Goal: Task Accomplishment & Management: Manage account settings

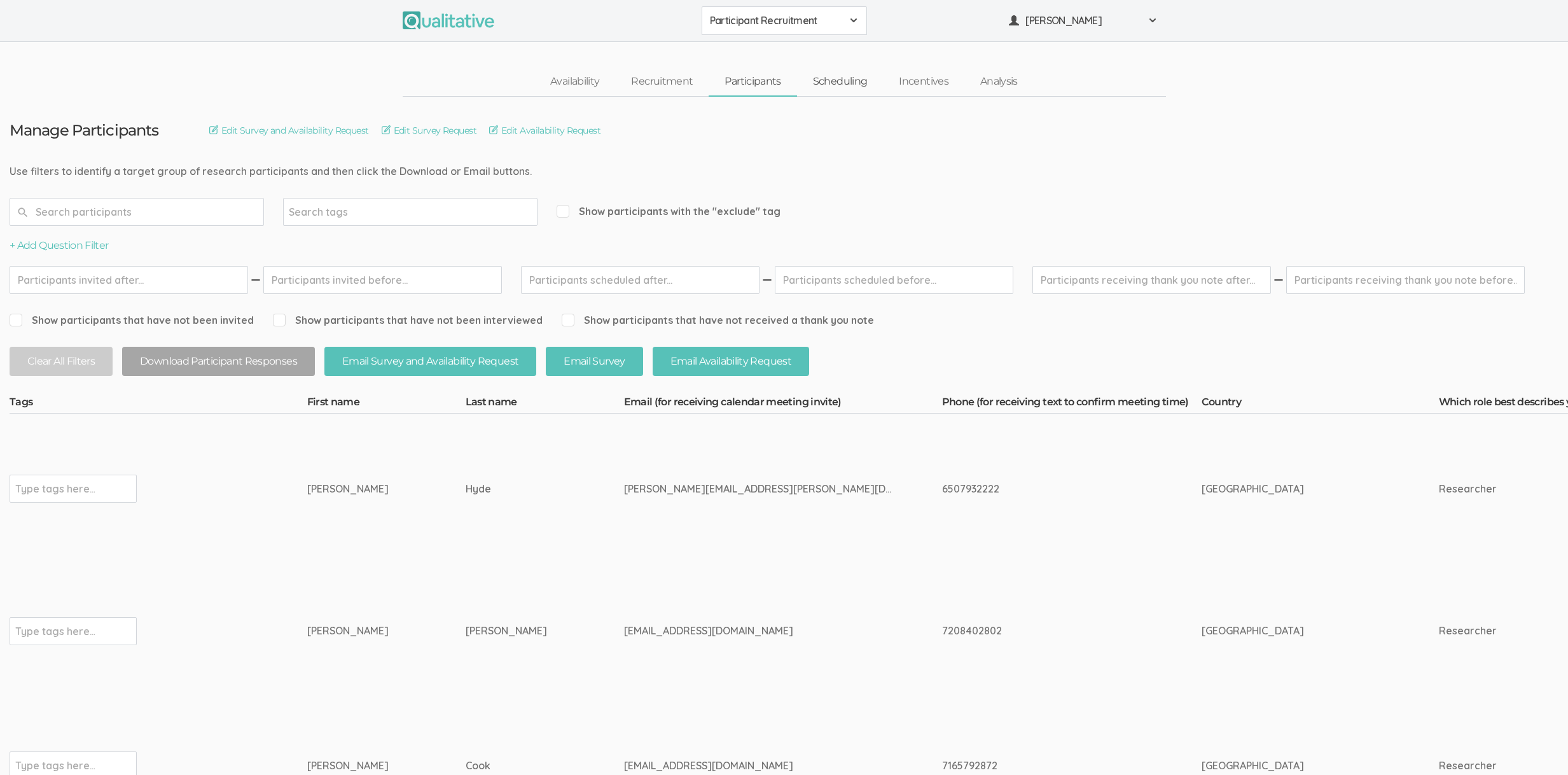
click at [835, 82] on link "Scheduling" at bounding box center [840, 82] width 87 height 28
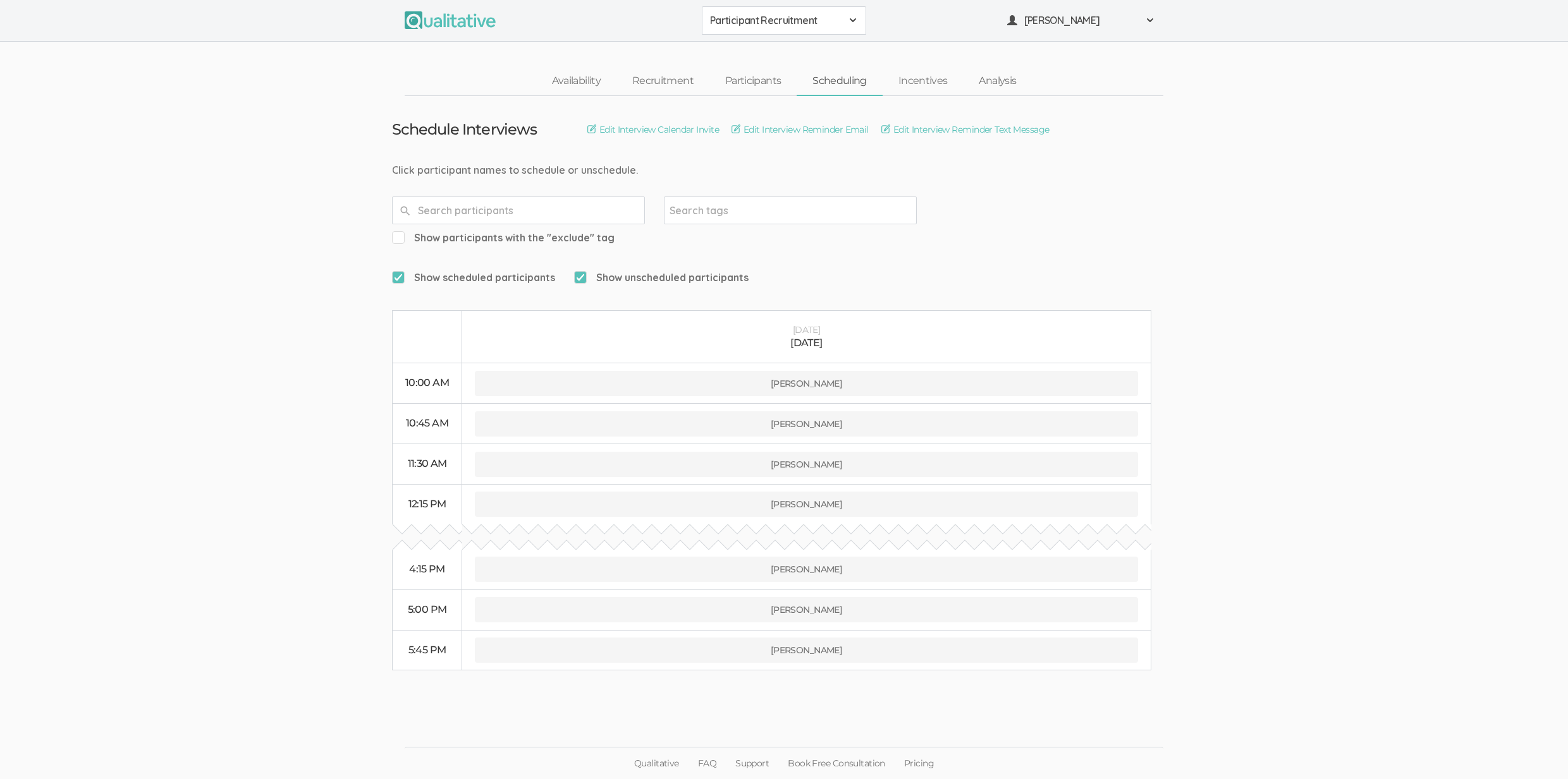
click at [91, 542] on ui-view "Schedule Interviews Edit Interview Calendar Invite Edit Interview Reminder Emai…" at bounding box center [784, 390] width 1568 height 587
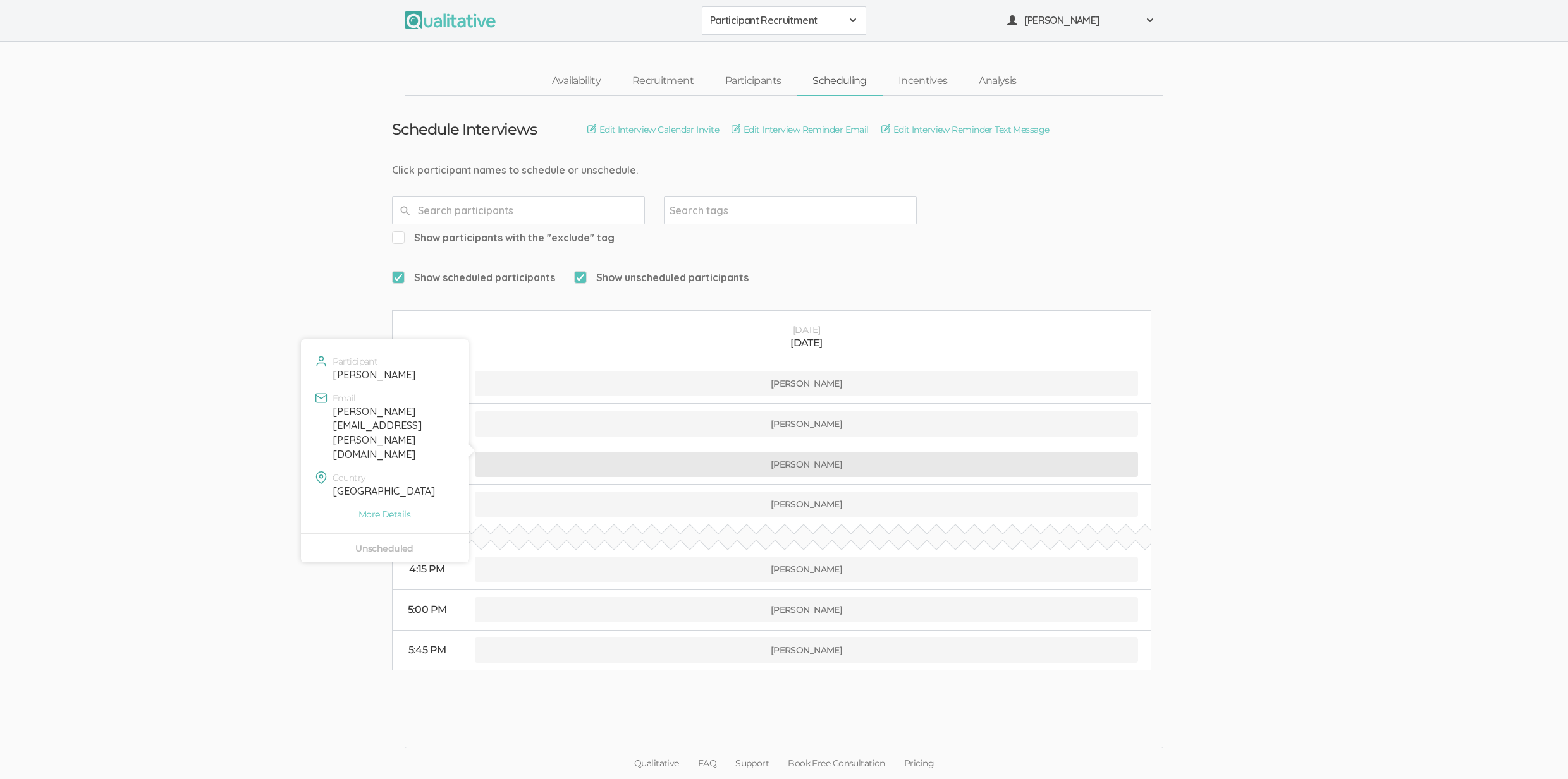
click at [572, 452] on button "David Hyde" at bounding box center [806, 464] width 663 height 25
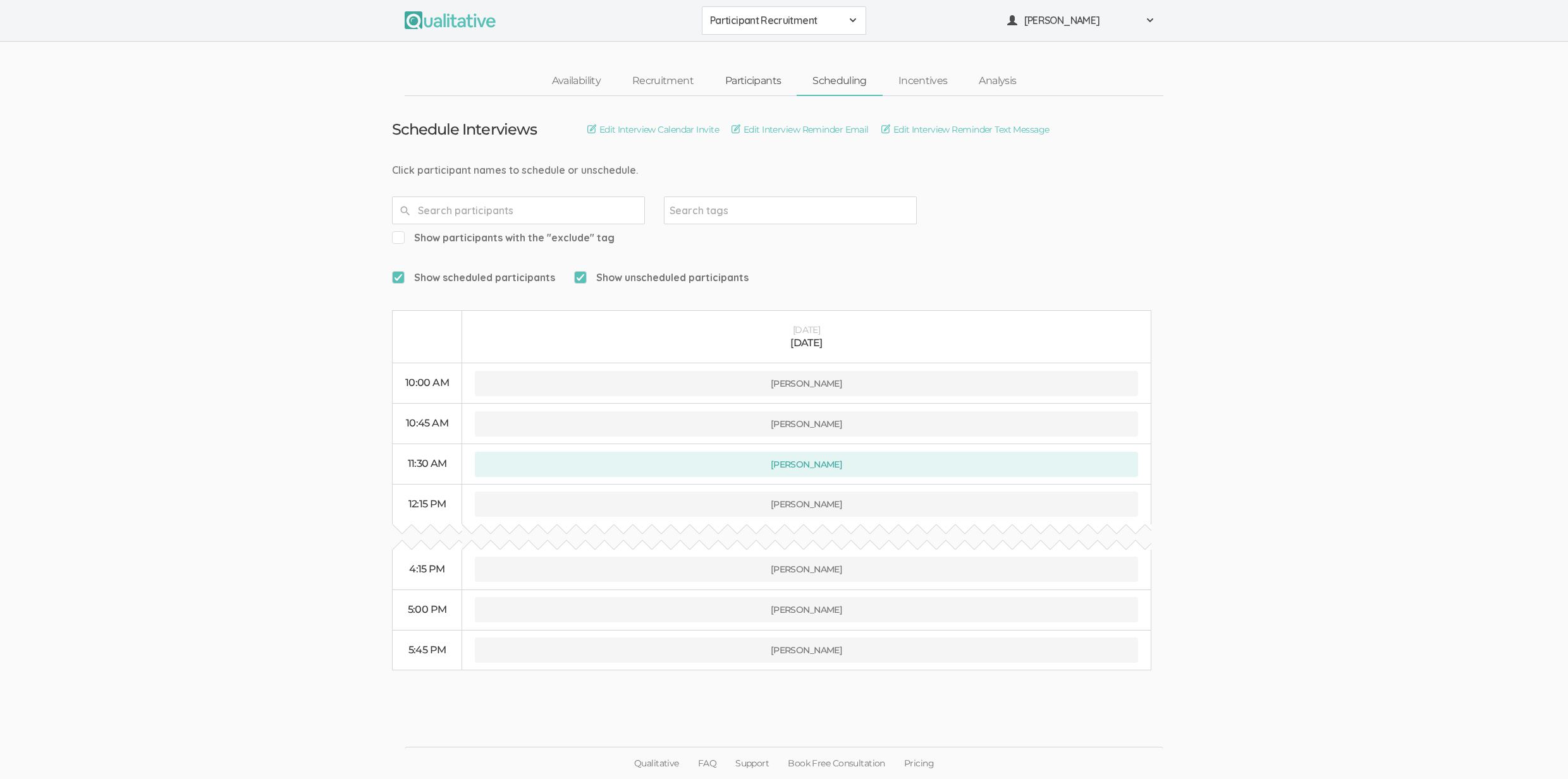
click at [757, 78] on link "Participants" at bounding box center [753, 82] width 87 height 27
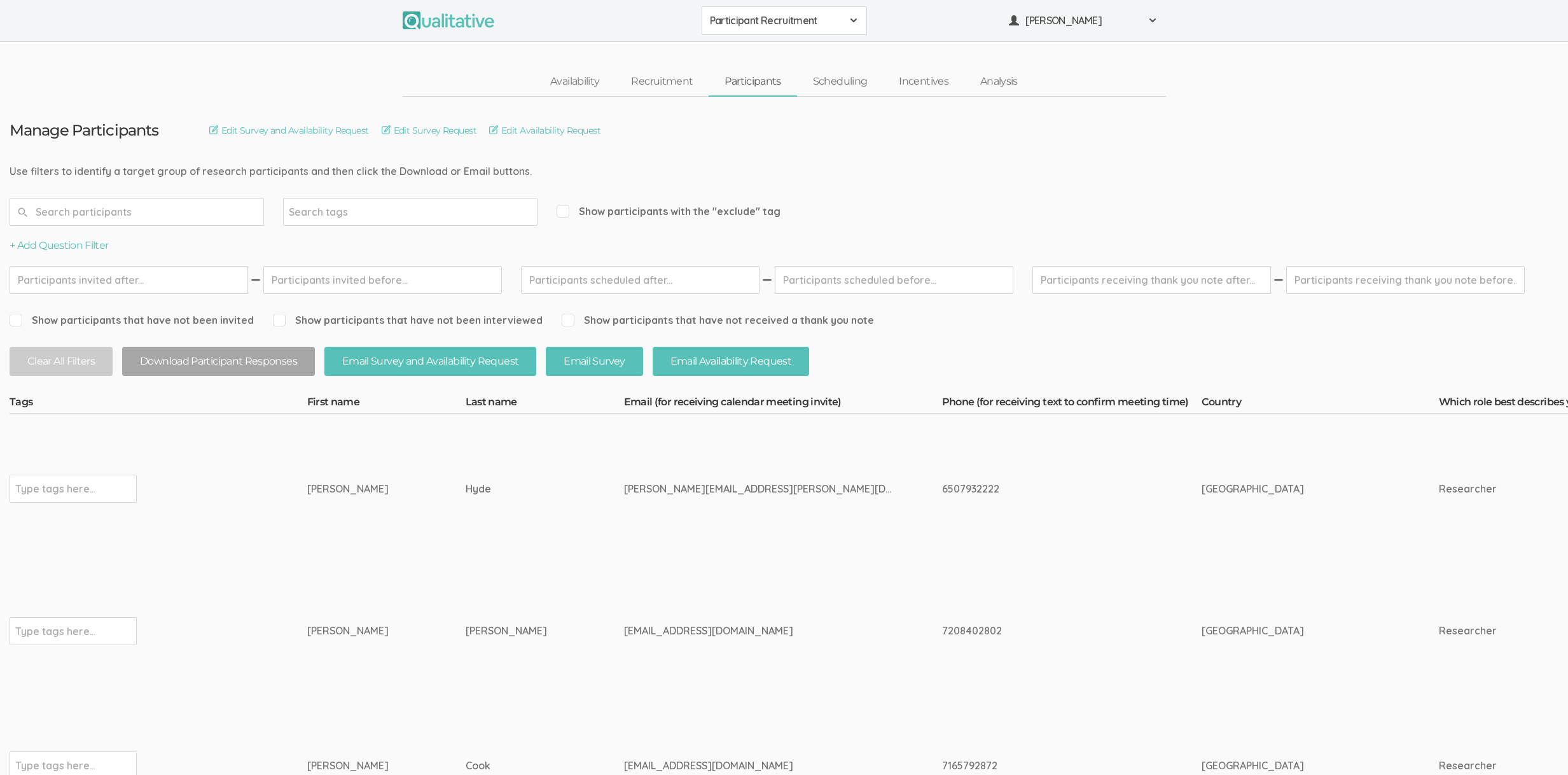
click at [942, 487] on div "6507932222" at bounding box center [1048, 489] width 212 height 15
copy div "6507932222"
click at [316, 492] on div "David" at bounding box center [362, 489] width 111 height 15
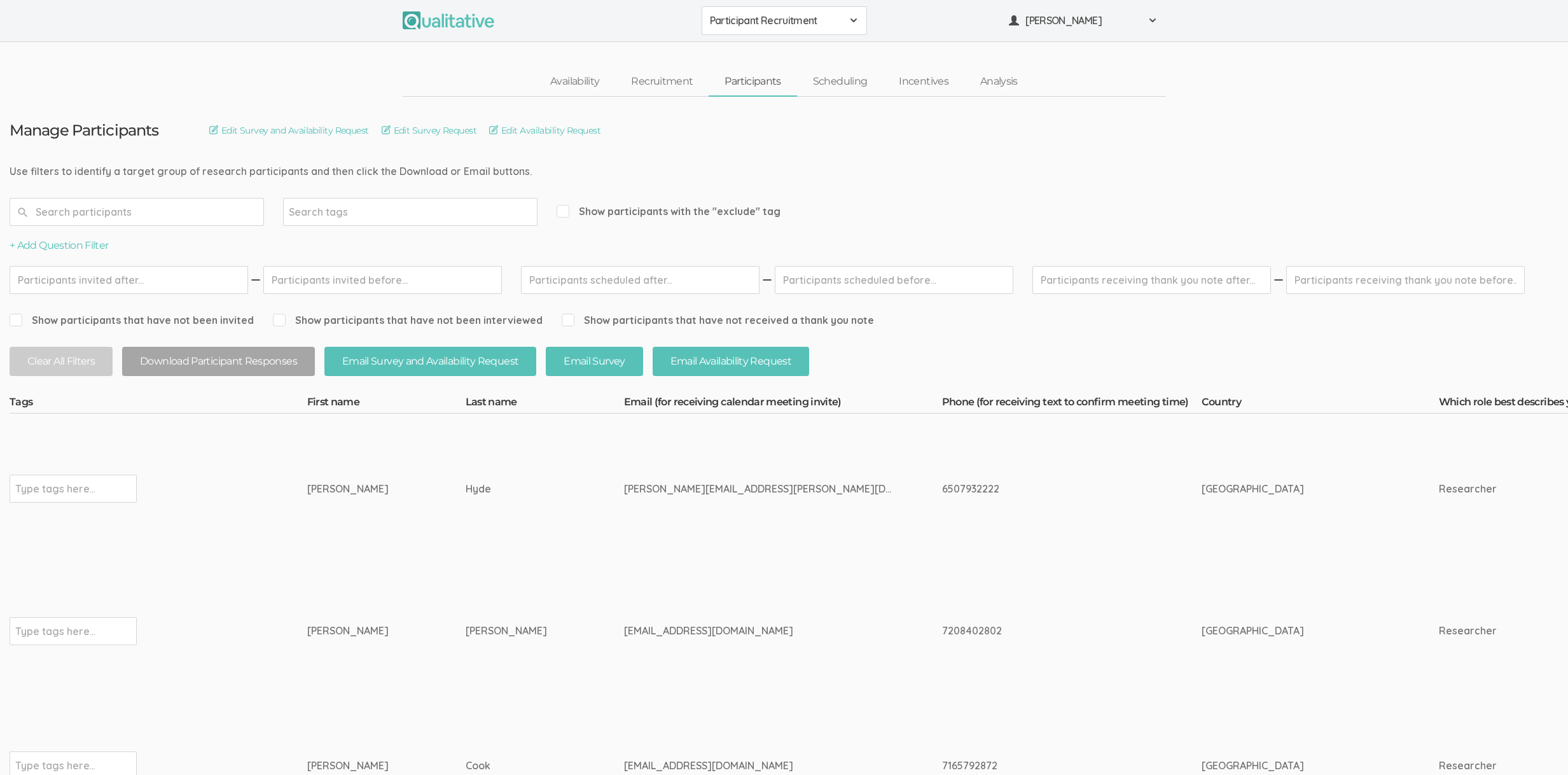
copy div "David"
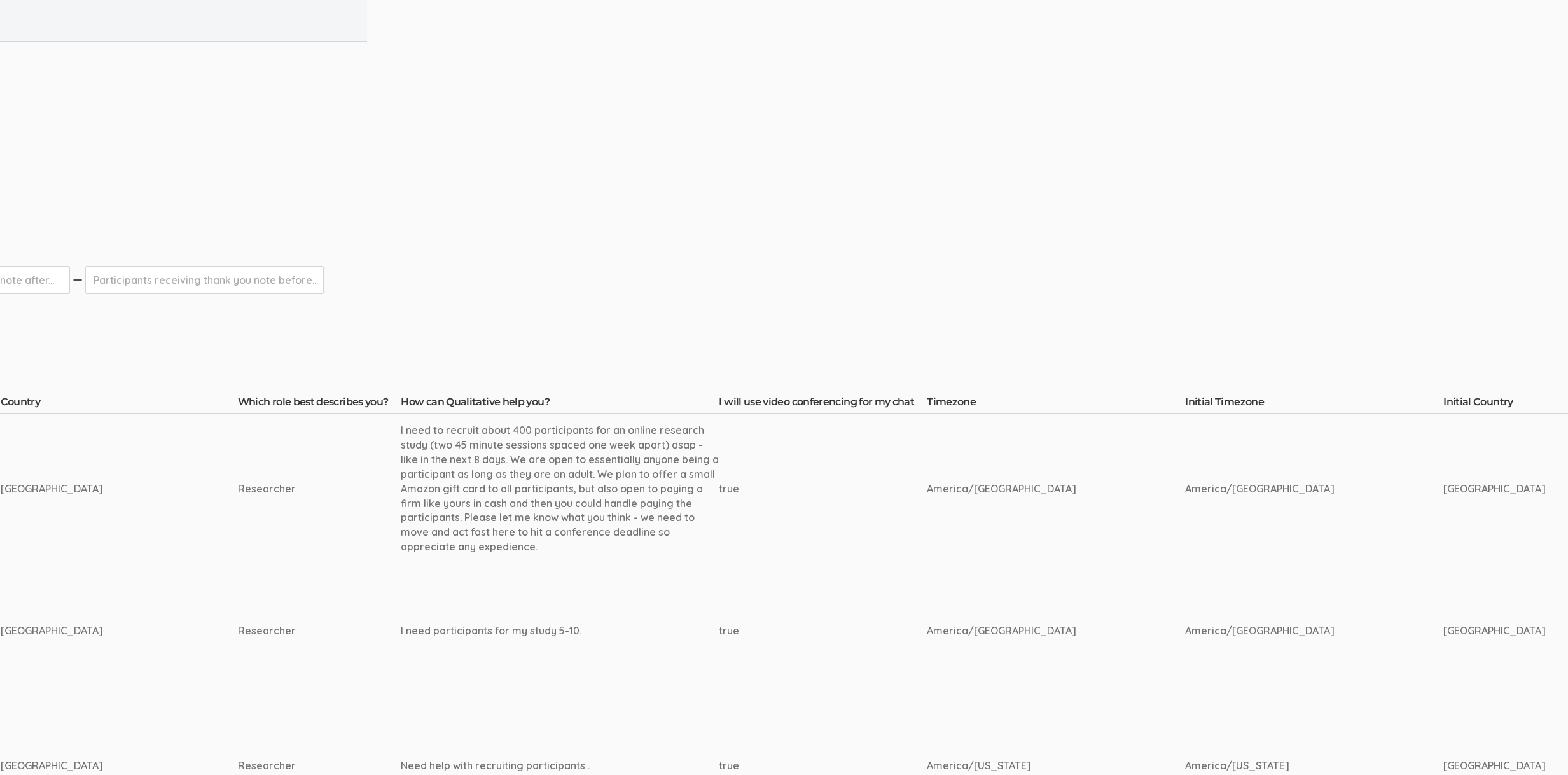
scroll to position [0, 1163]
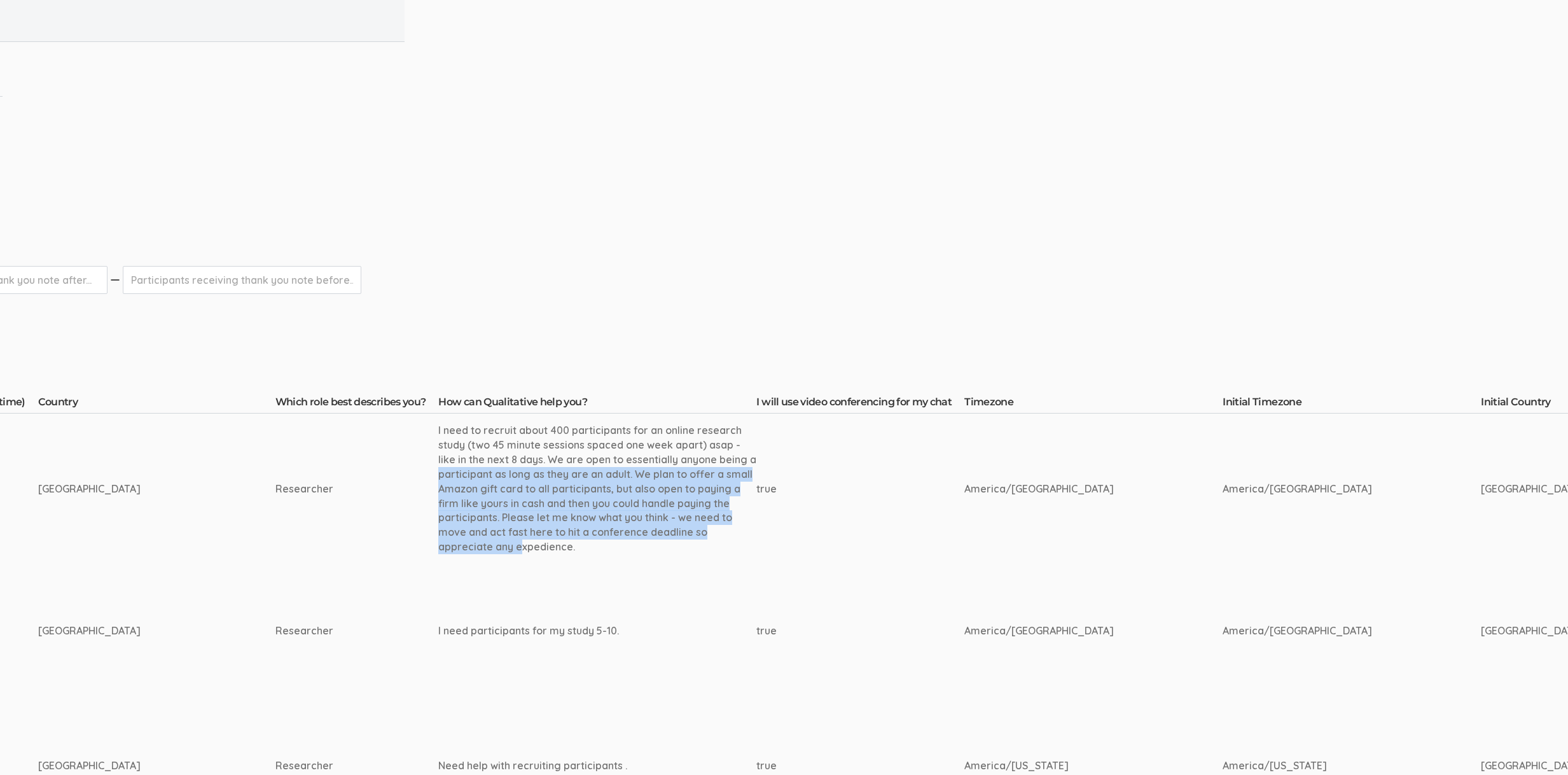
drag, startPoint x: 468, startPoint y: 499, endPoint x: 435, endPoint y: 456, distance: 54.2
click at [438, 458] on div "I need to recruit about 400 participants for an online research study (two 45 m…" at bounding box center [597, 489] width 318 height 131
click at [438, 455] on div "I need to recruit about 400 participants for an online research study (two 45 m…" at bounding box center [597, 489] width 318 height 131
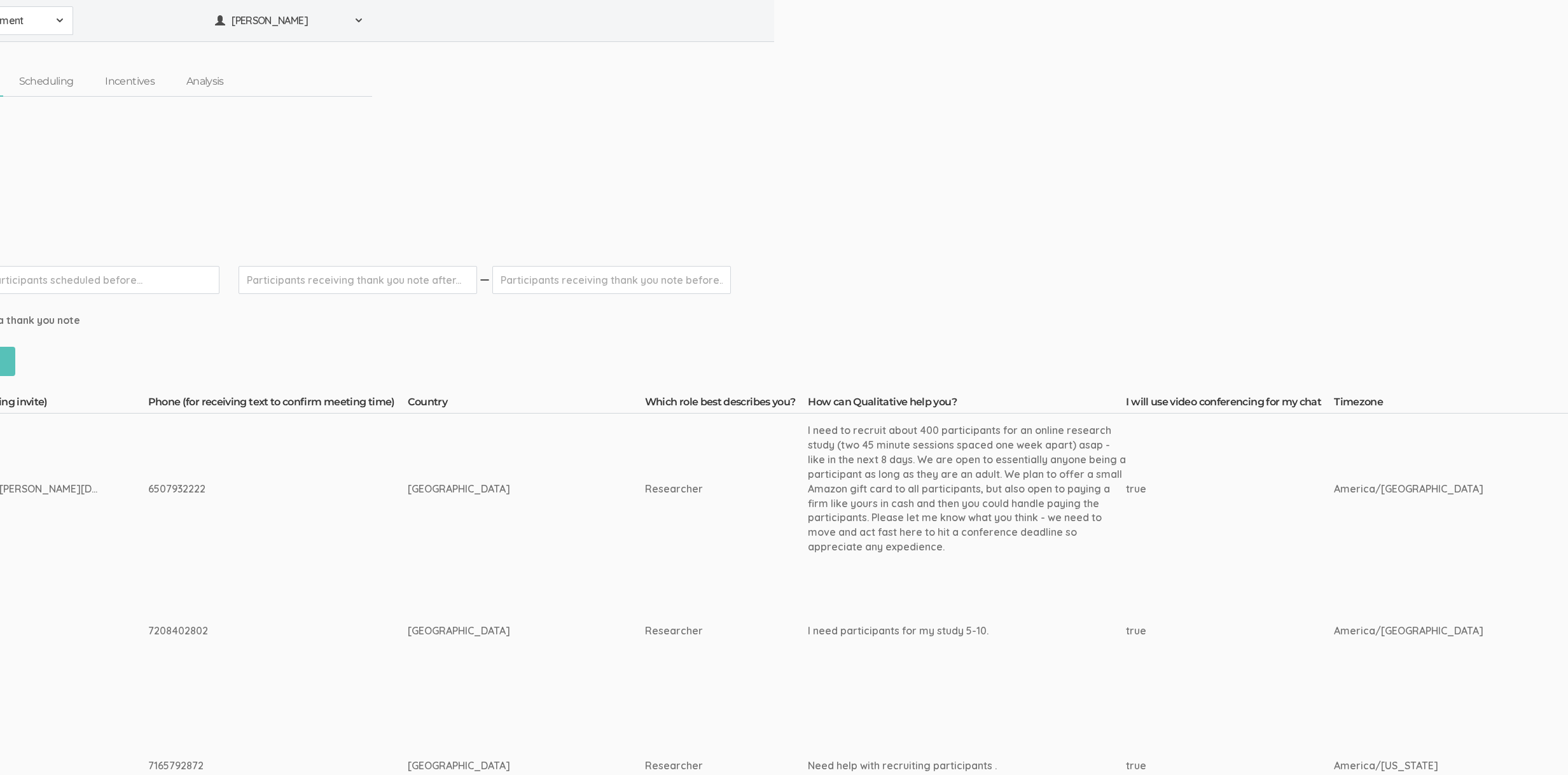
scroll to position [0, 0]
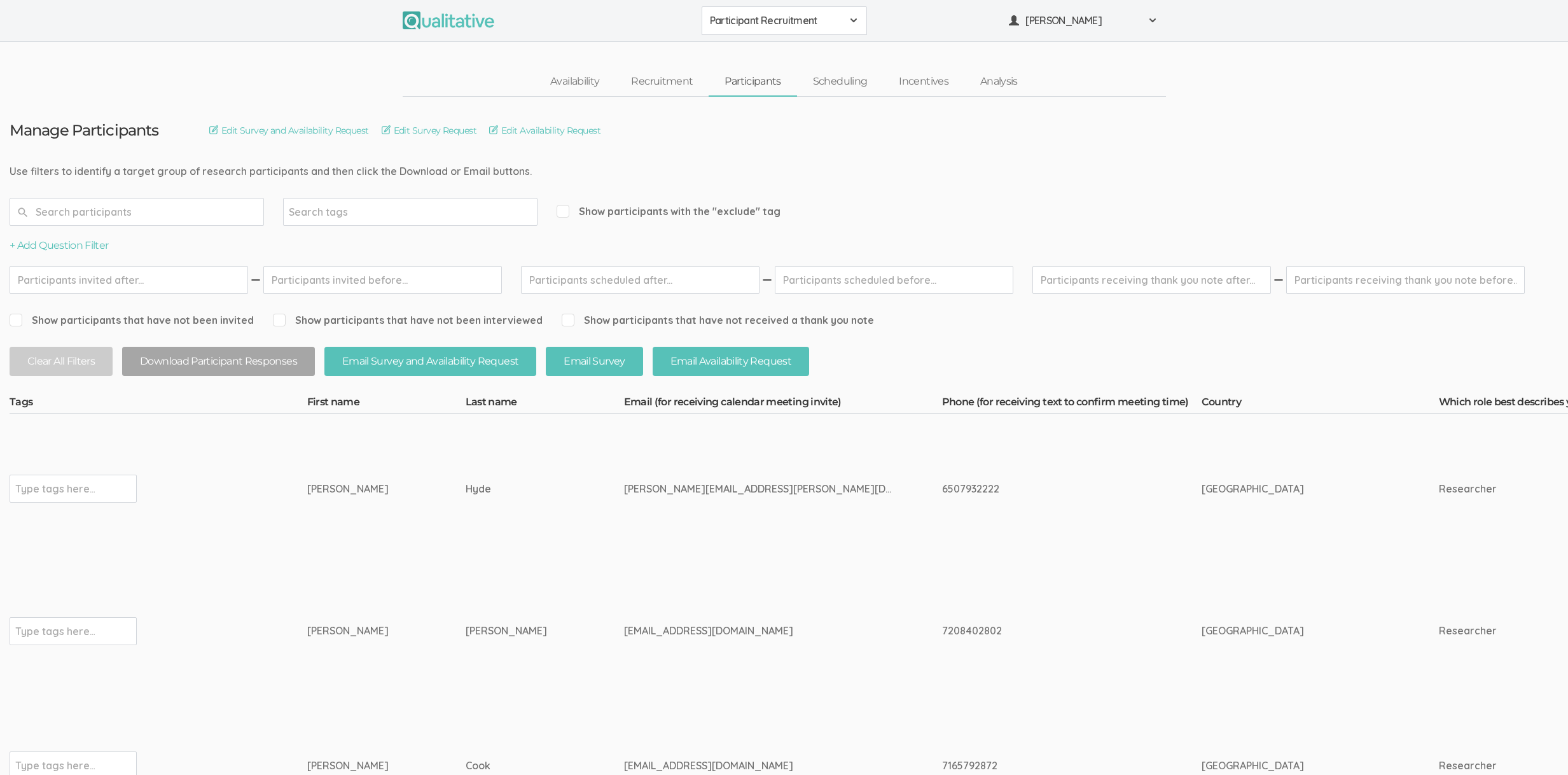
click at [465, 584] on td "Ramos" at bounding box center [544, 631] width 158 height 135
drag, startPoint x: 449, startPoint y: 489, endPoint x: 277, endPoint y: 486, distance: 172.0
copy tr "Type tags here... David Hyde"
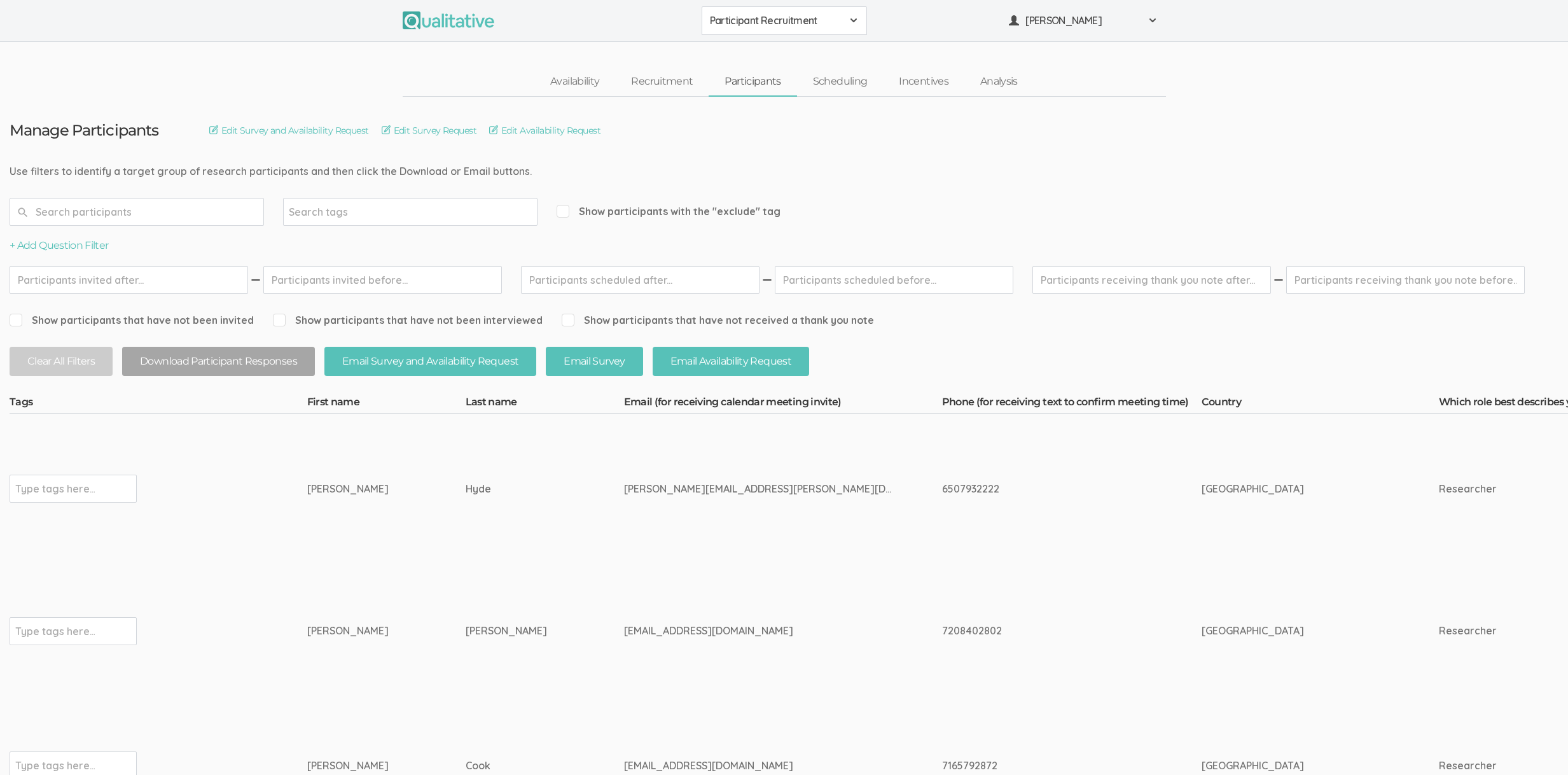
click at [624, 489] on div "david.hyde.1@vanderbilt.edu" at bounding box center [759, 489] width 270 height 15
copy tr "david.hyde.1@vanderbilt.edu"
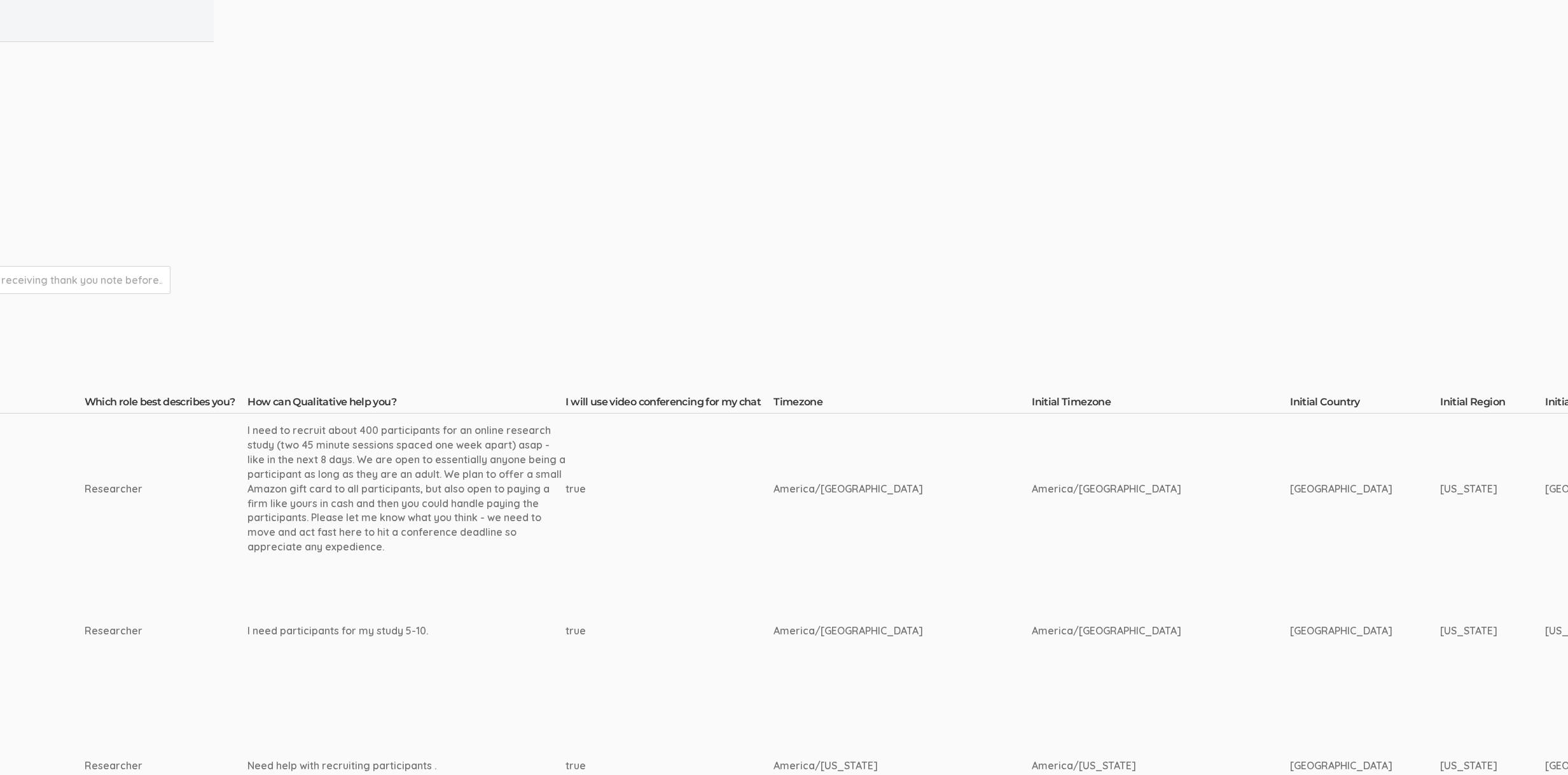
scroll to position [0, 1195]
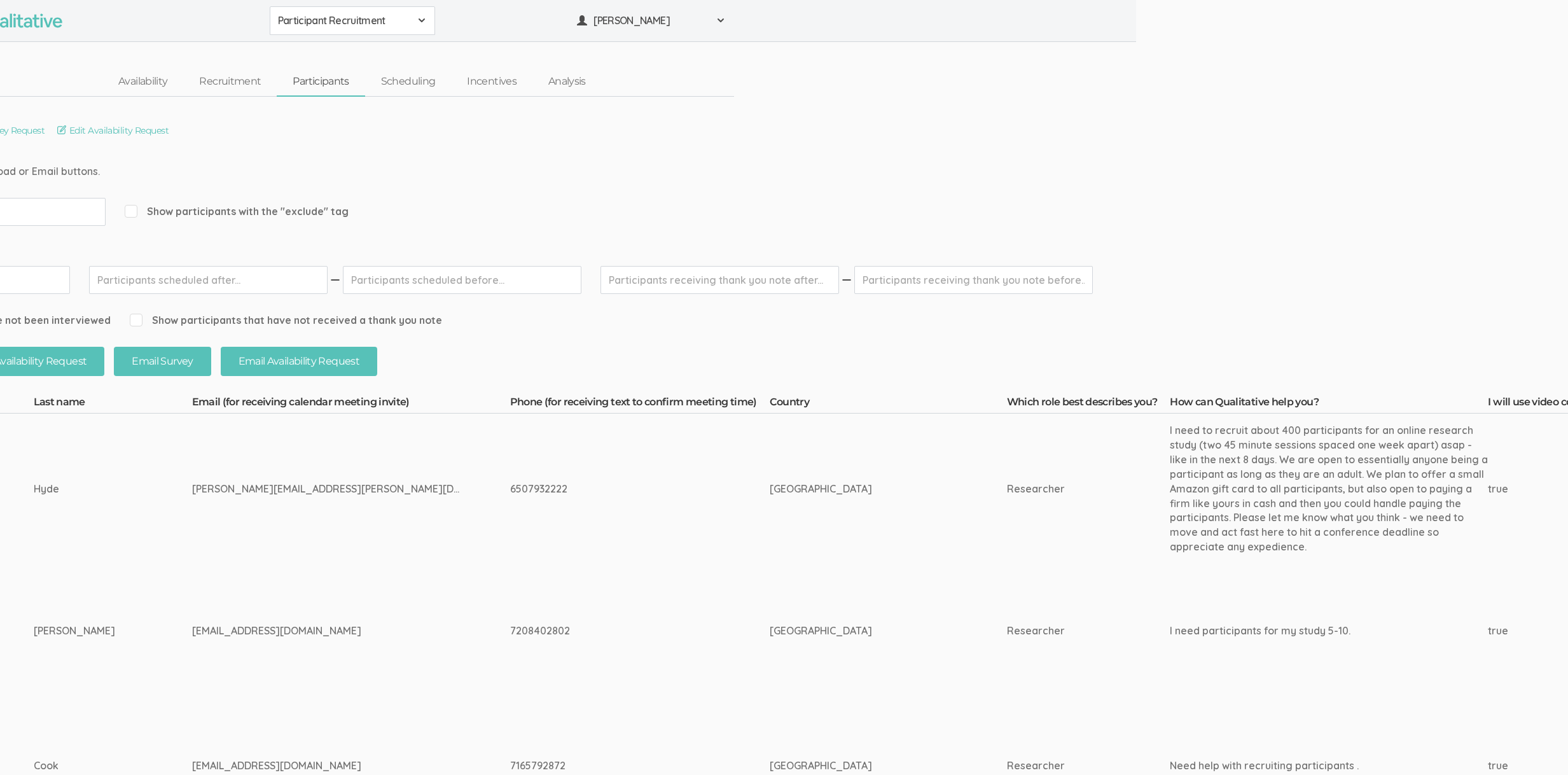
scroll to position [0, 0]
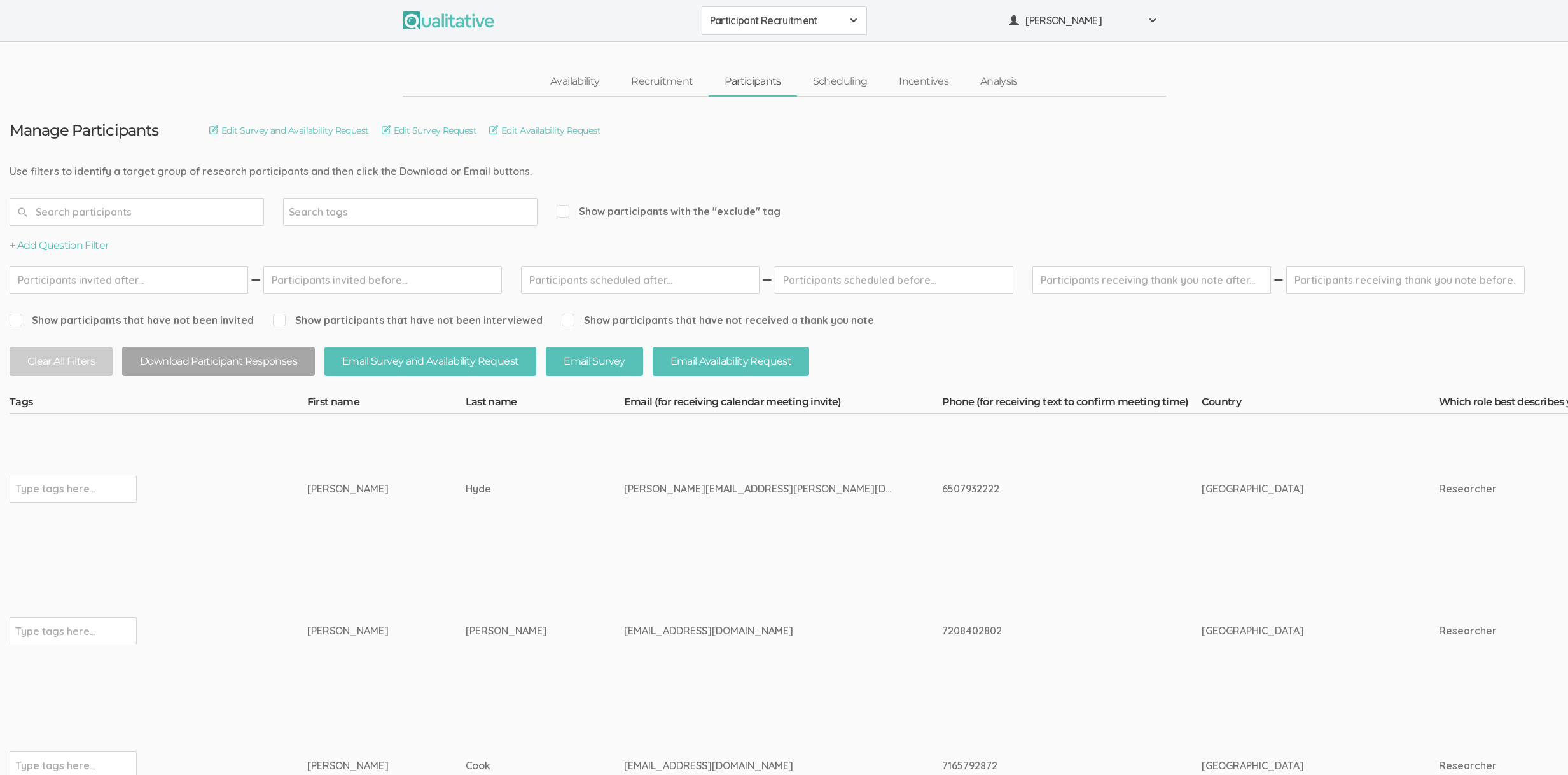
click at [356, 68] on div "Availability Recruitment Participants Scheduling Incentives Analysis" at bounding box center [784, 82] width 1568 height 29
click at [779, 31] on button "Participant Recruitment" at bounding box center [784, 20] width 165 height 28
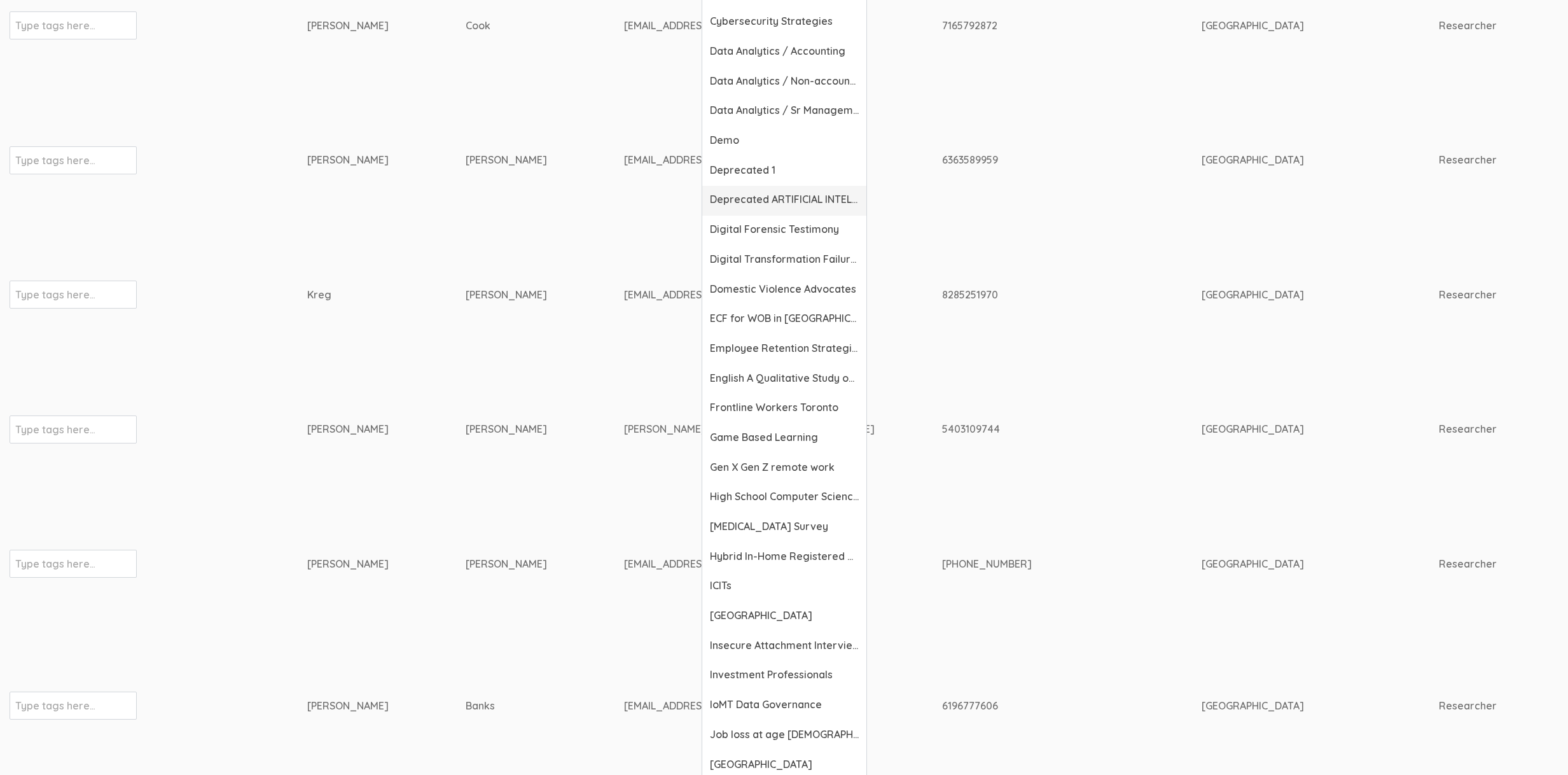
scroll to position [720, 0]
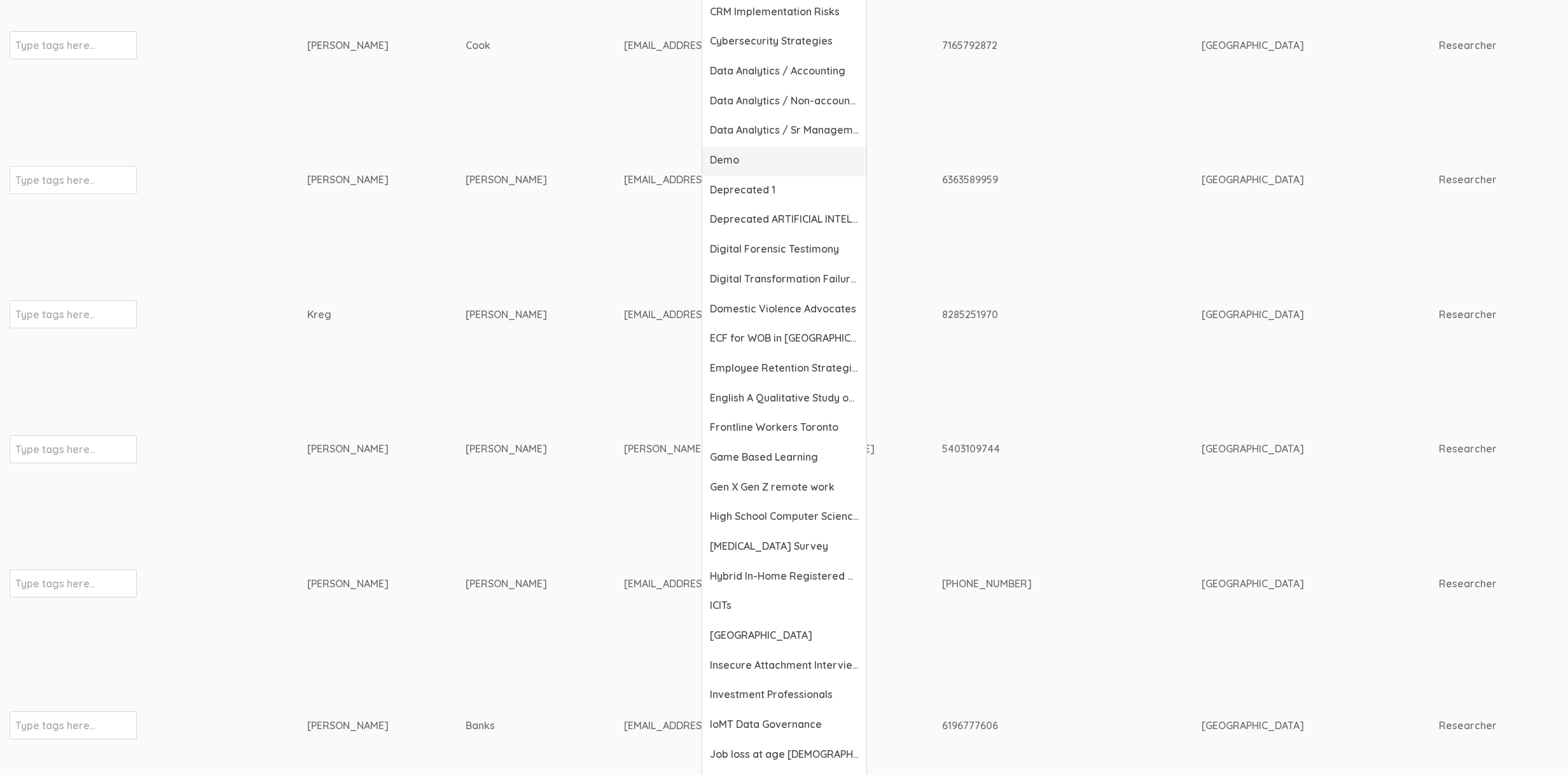
click at [743, 163] on span "Demo" at bounding box center [784, 160] width 149 height 15
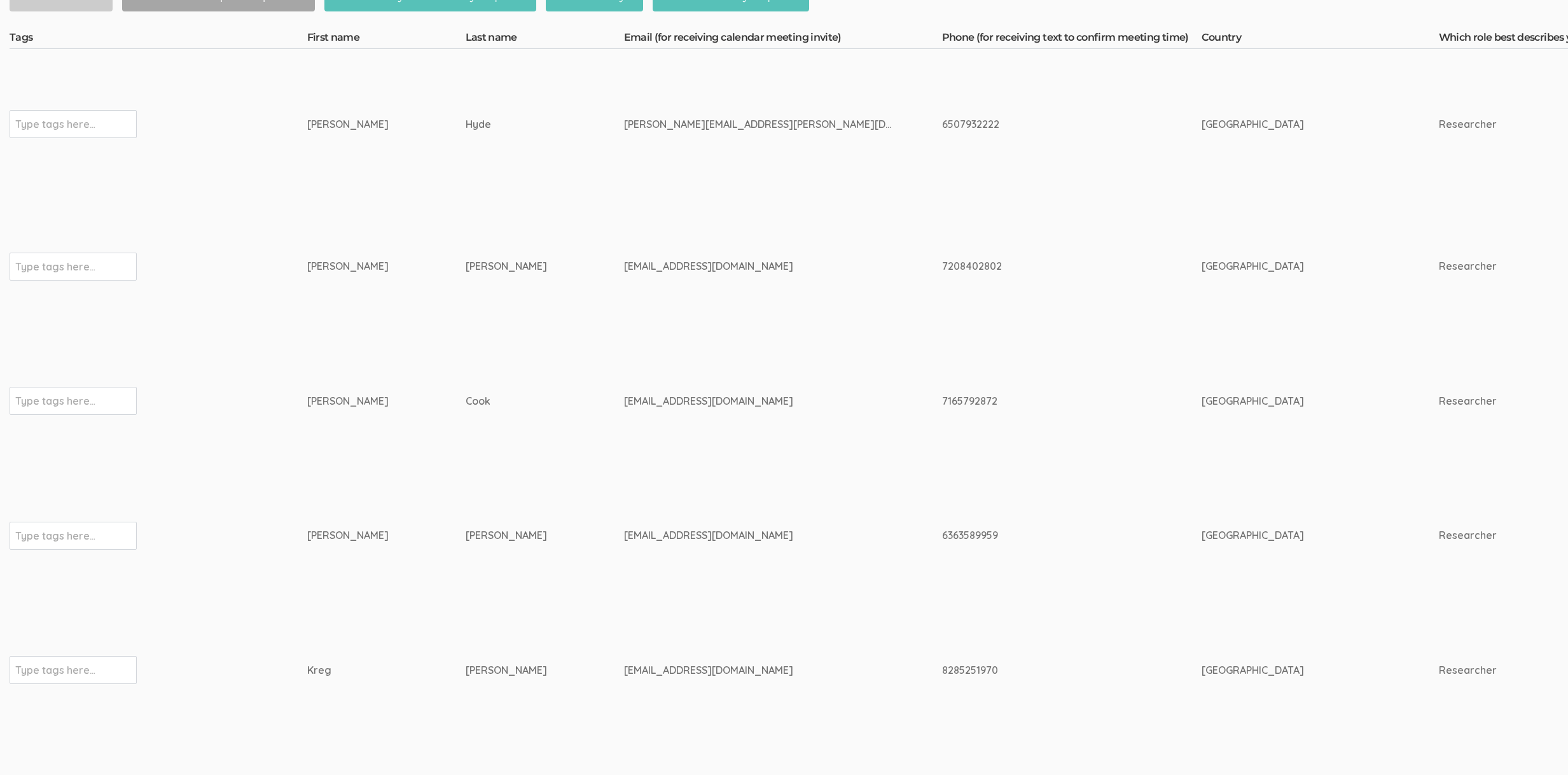
scroll to position [0, 0]
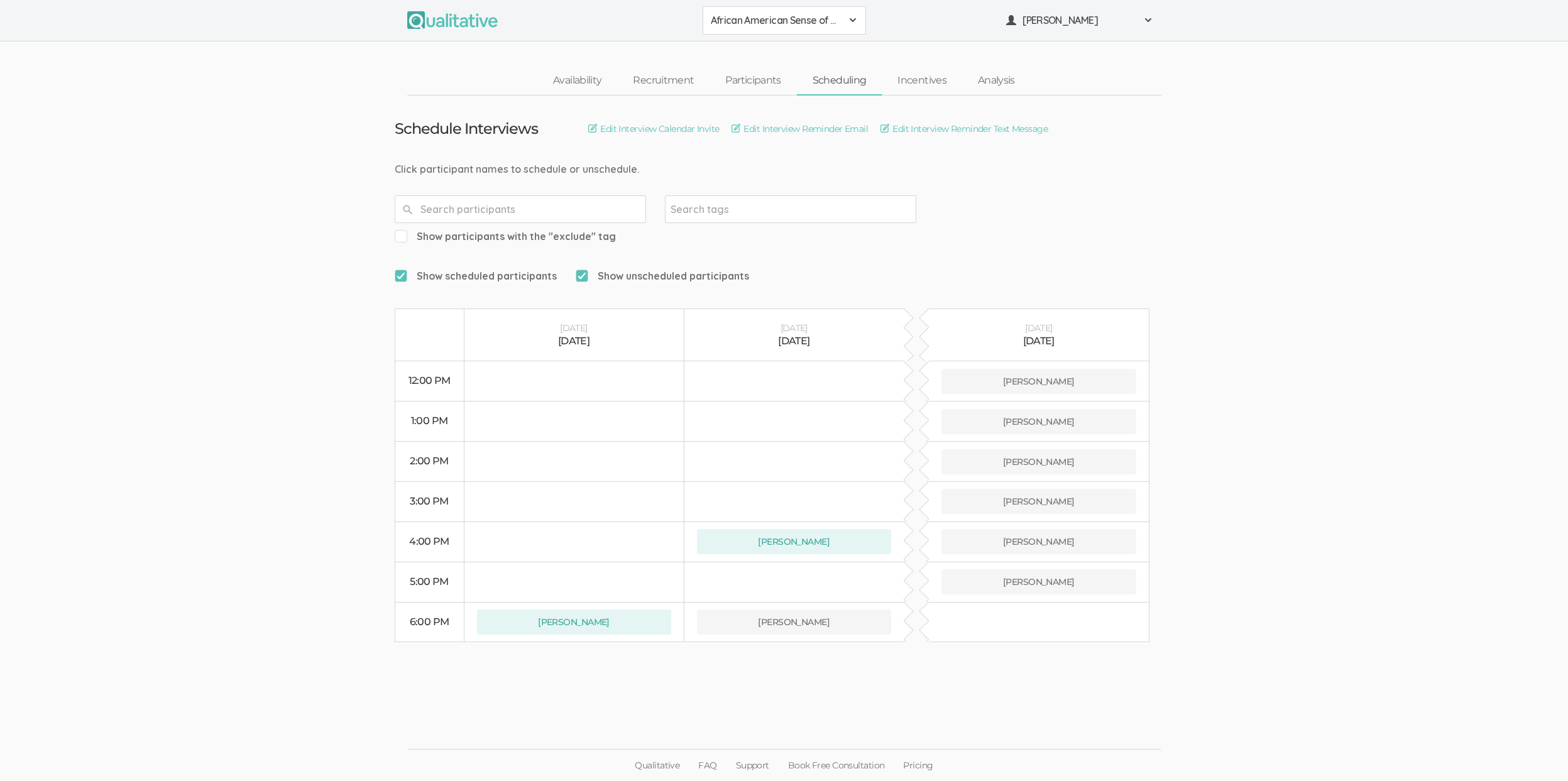
click at [620, 269] on span "Show unscheduled participants" at bounding box center [662, 276] width 174 height 14
click at [583, 271] on input "Show unscheduled participants" at bounding box center [580, 275] width 8 height 8
click at [620, 269] on span "Show unscheduled participants" at bounding box center [662, 276] width 174 height 14
click at [583, 271] on input "Show unscheduled participants" at bounding box center [580, 275] width 8 height 8
checkbox input "true"
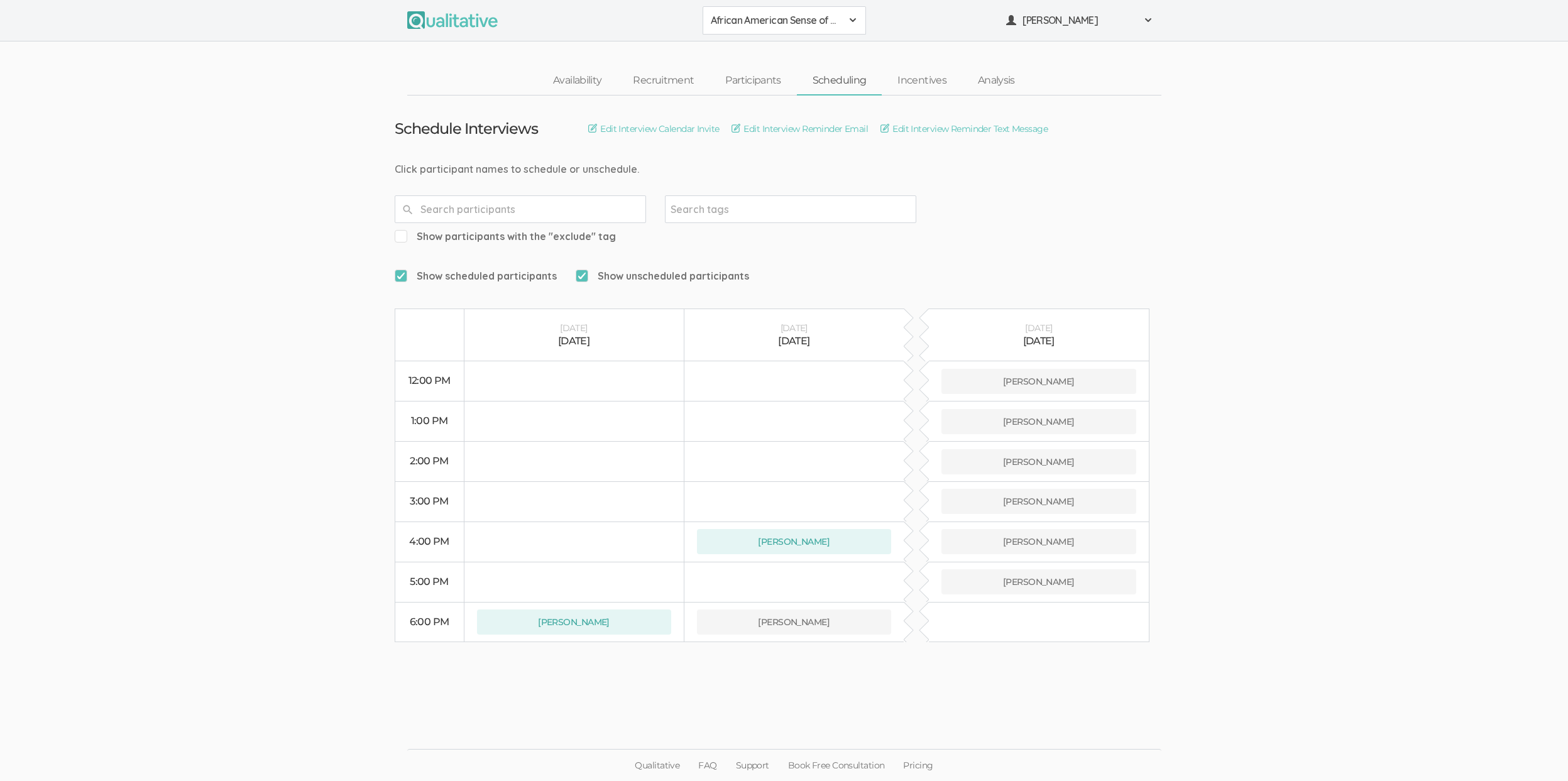
click at [446, 269] on span "Show scheduled participants" at bounding box center [476, 276] width 162 height 14
click at [403, 271] on input "Show scheduled participants" at bounding box center [398, 275] width 8 height 8
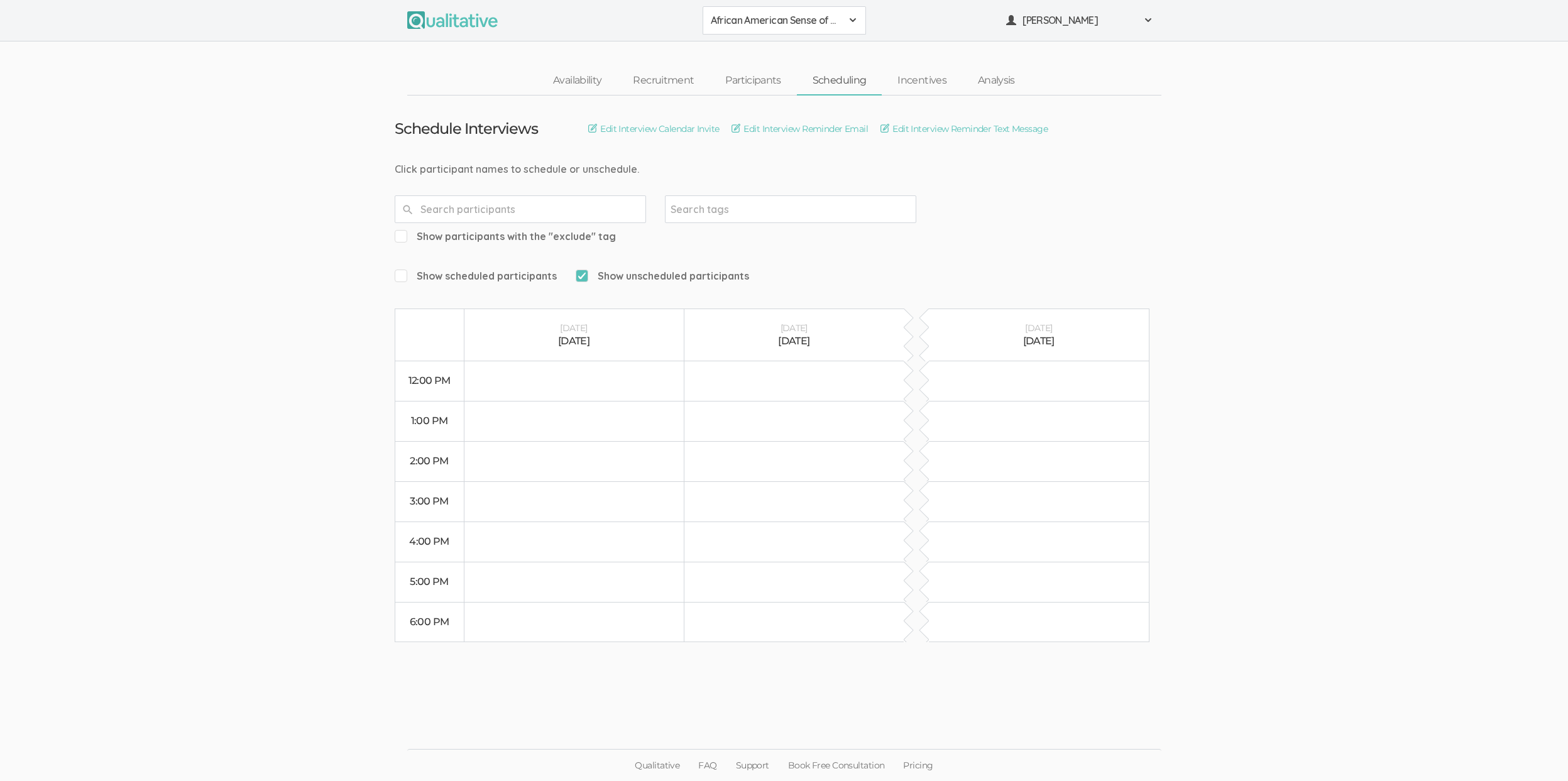
click at [446, 269] on span "Show scheduled participants" at bounding box center [476, 276] width 162 height 14
click at [403, 271] on input "Show scheduled participants" at bounding box center [398, 275] width 8 height 8
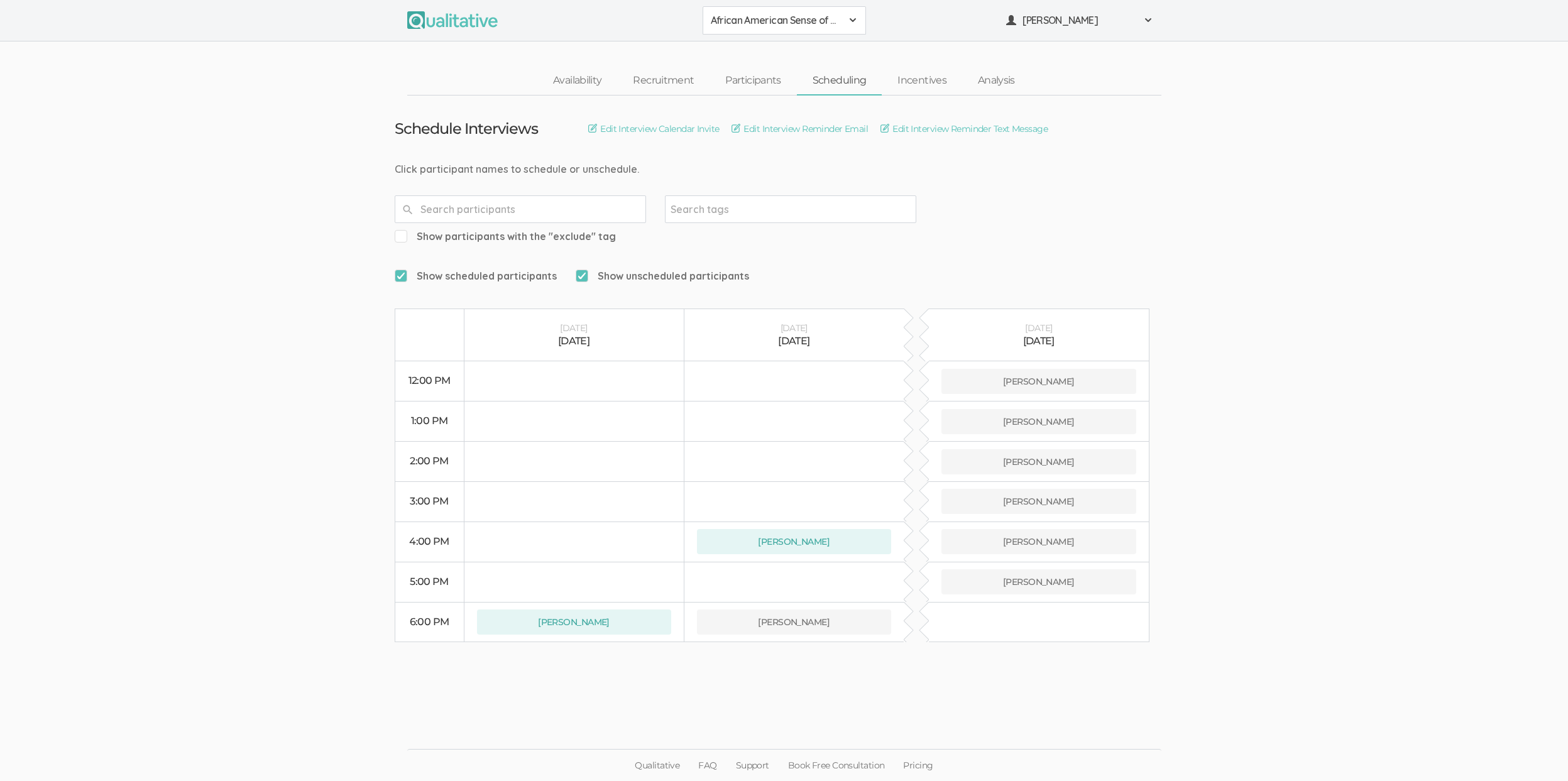
click at [446, 269] on span "Show scheduled participants" at bounding box center [476, 276] width 162 height 14
click at [403, 271] on input "Show scheduled participants" at bounding box center [398, 275] width 8 height 8
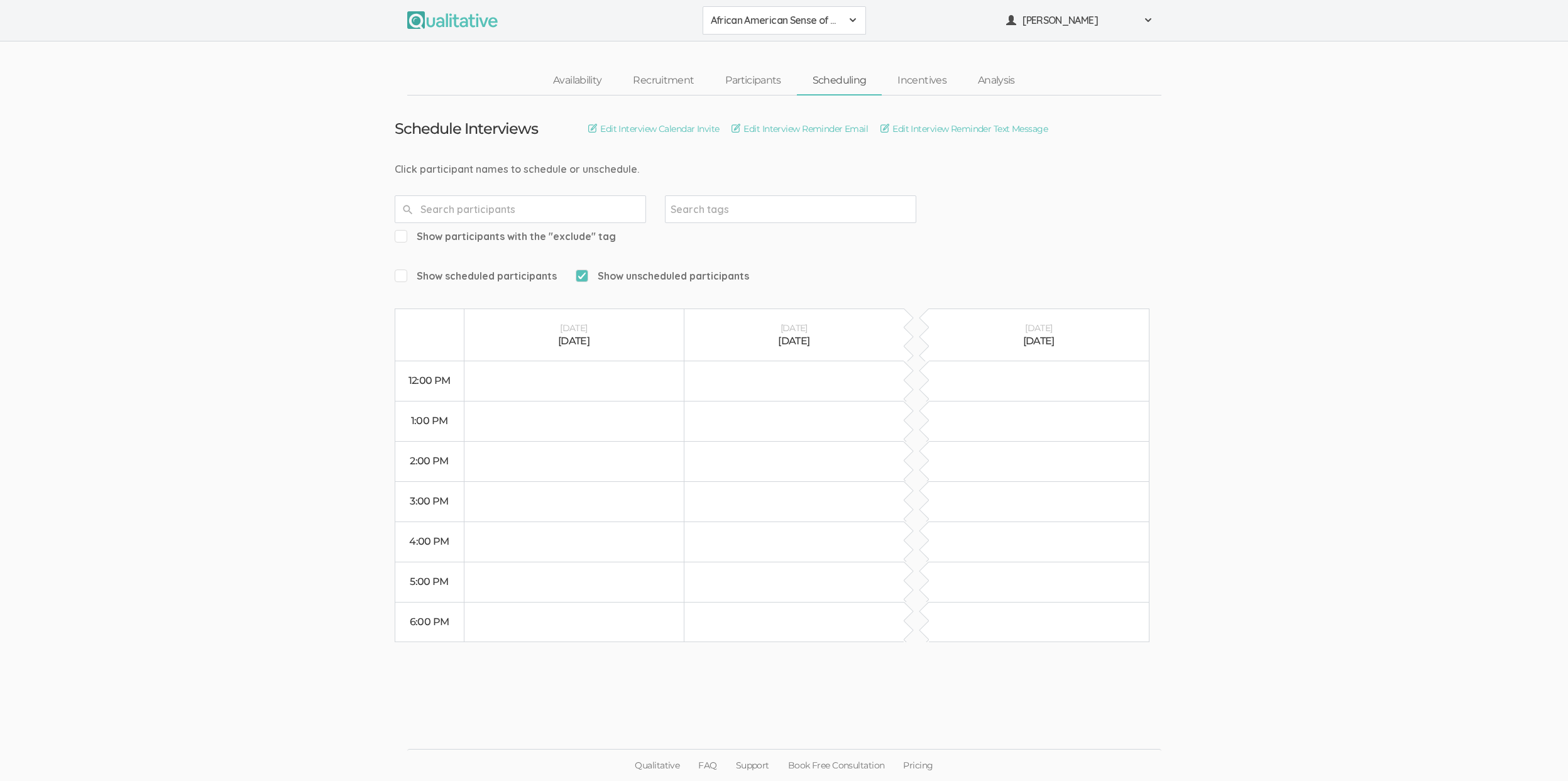
click at [521, 269] on span "Show scheduled participants" at bounding box center [476, 276] width 162 height 14
click at [403, 271] on input "Show scheduled participants" at bounding box center [398, 275] width 8 height 8
checkbox input "true"
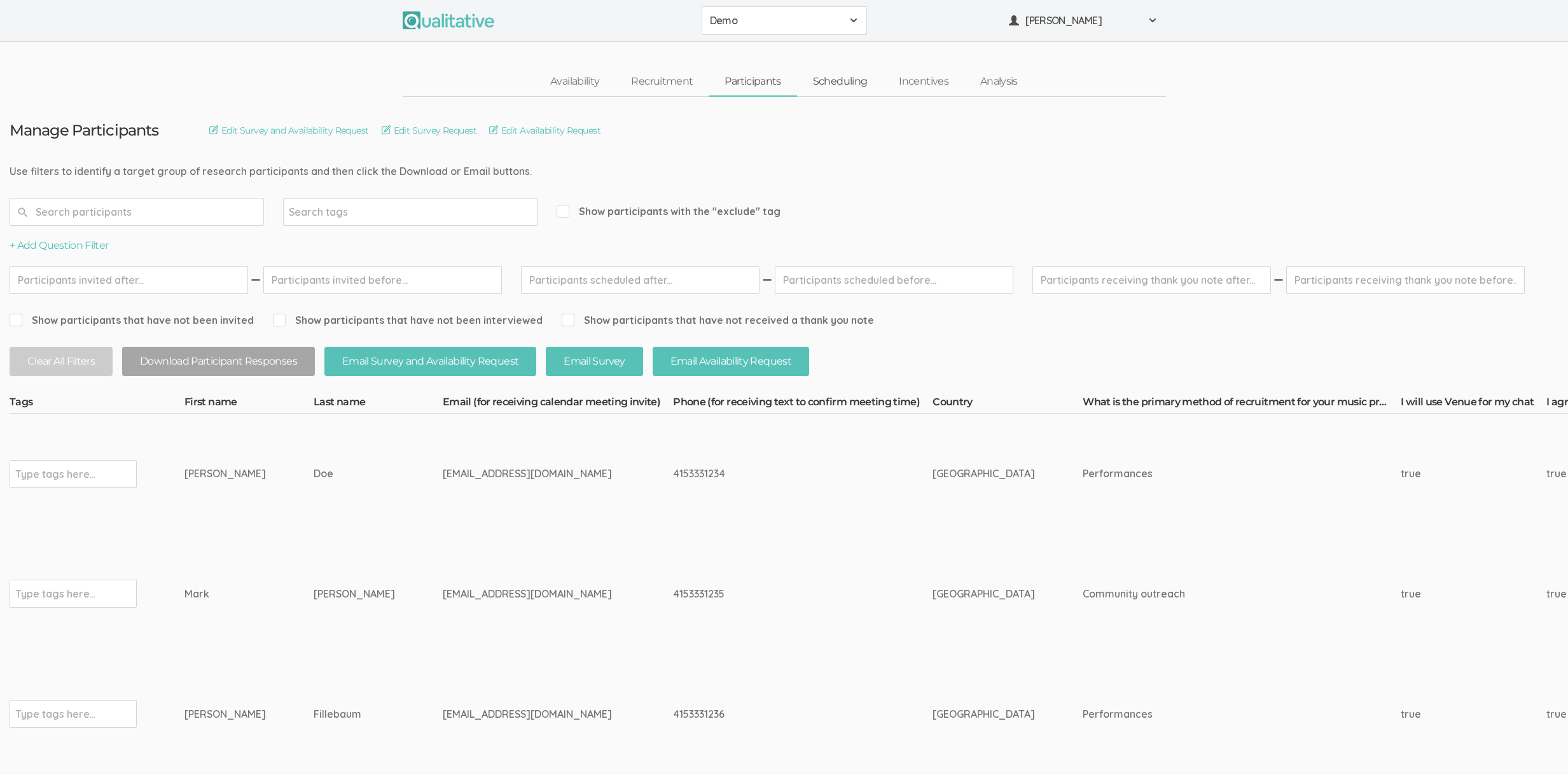
click at [818, 75] on link "Scheduling" at bounding box center [840, 82] width 87 height 28
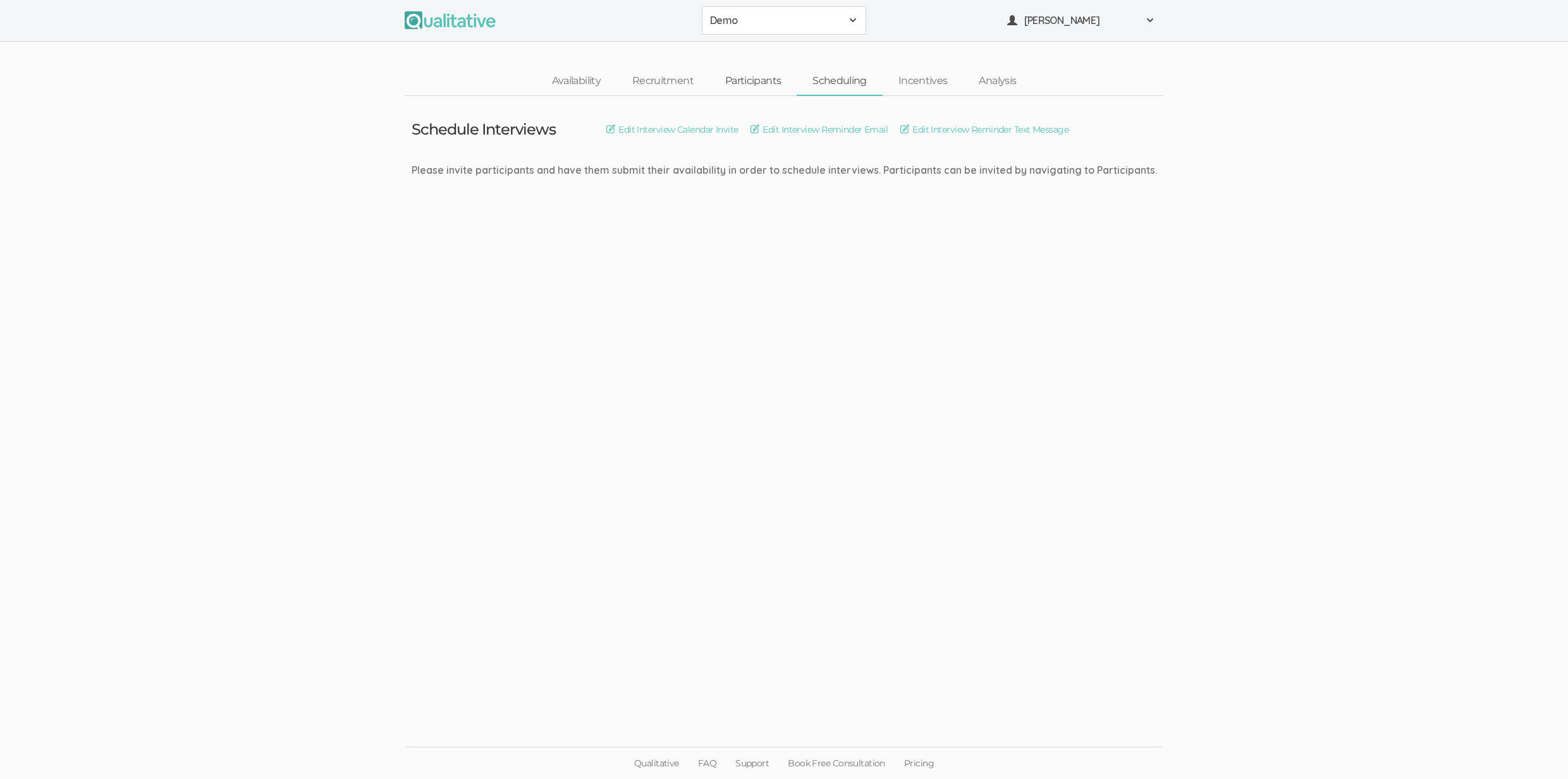
click at [753, 80] on link "Participants" at bounding box center [753, 82] width 87 height 27
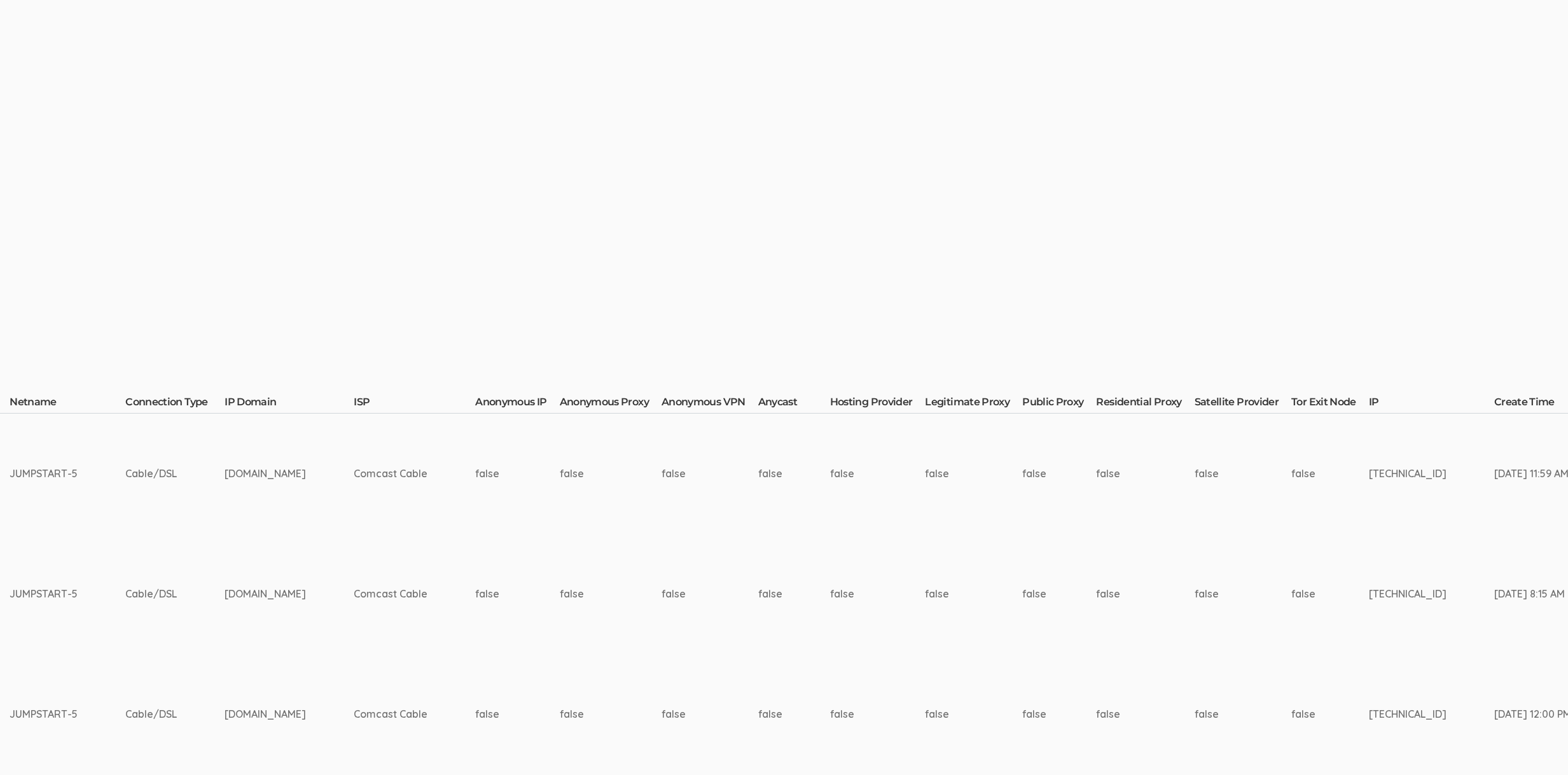
scroll to position [0, 3210]
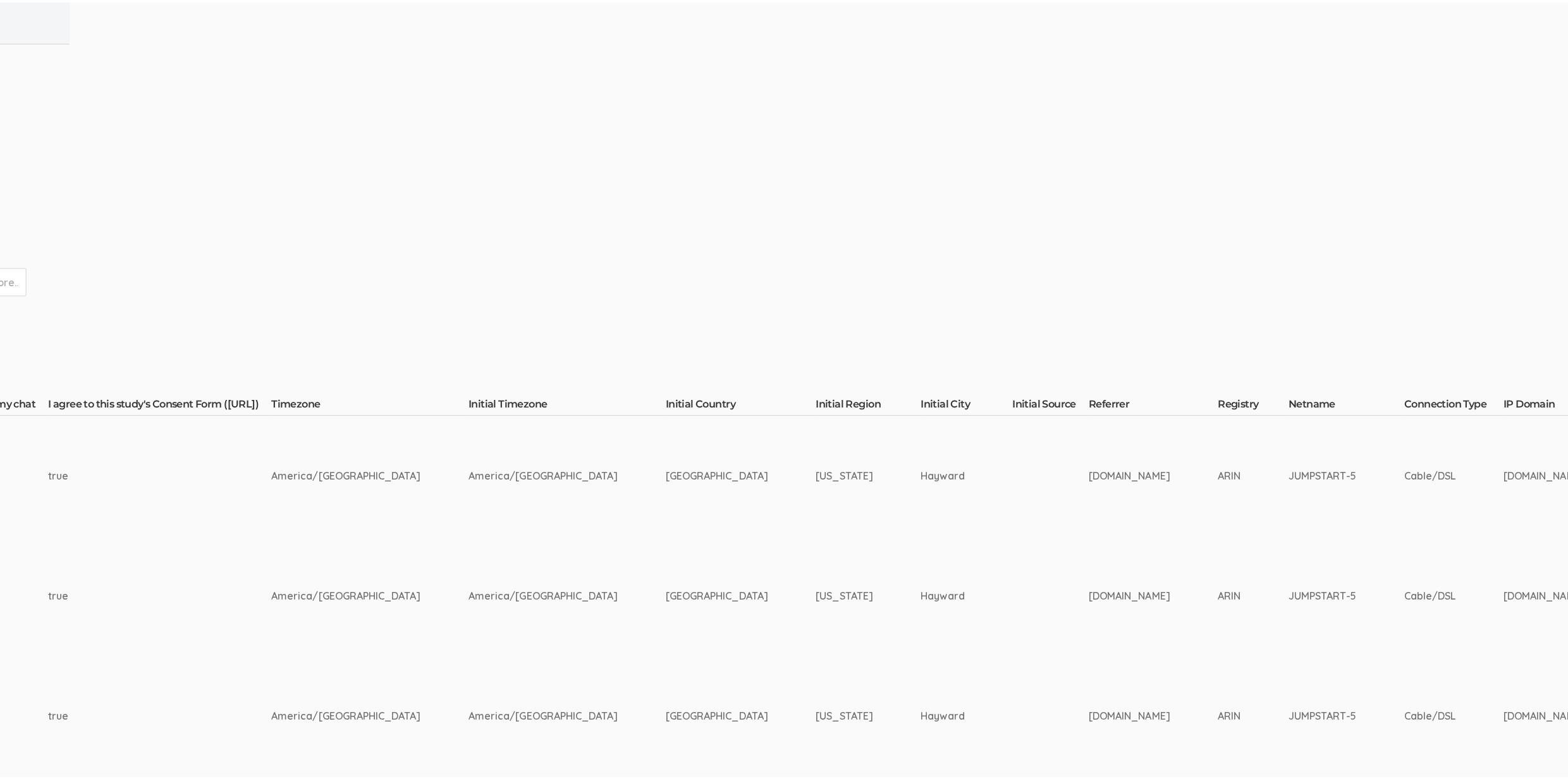
scroll to position [0, 0]
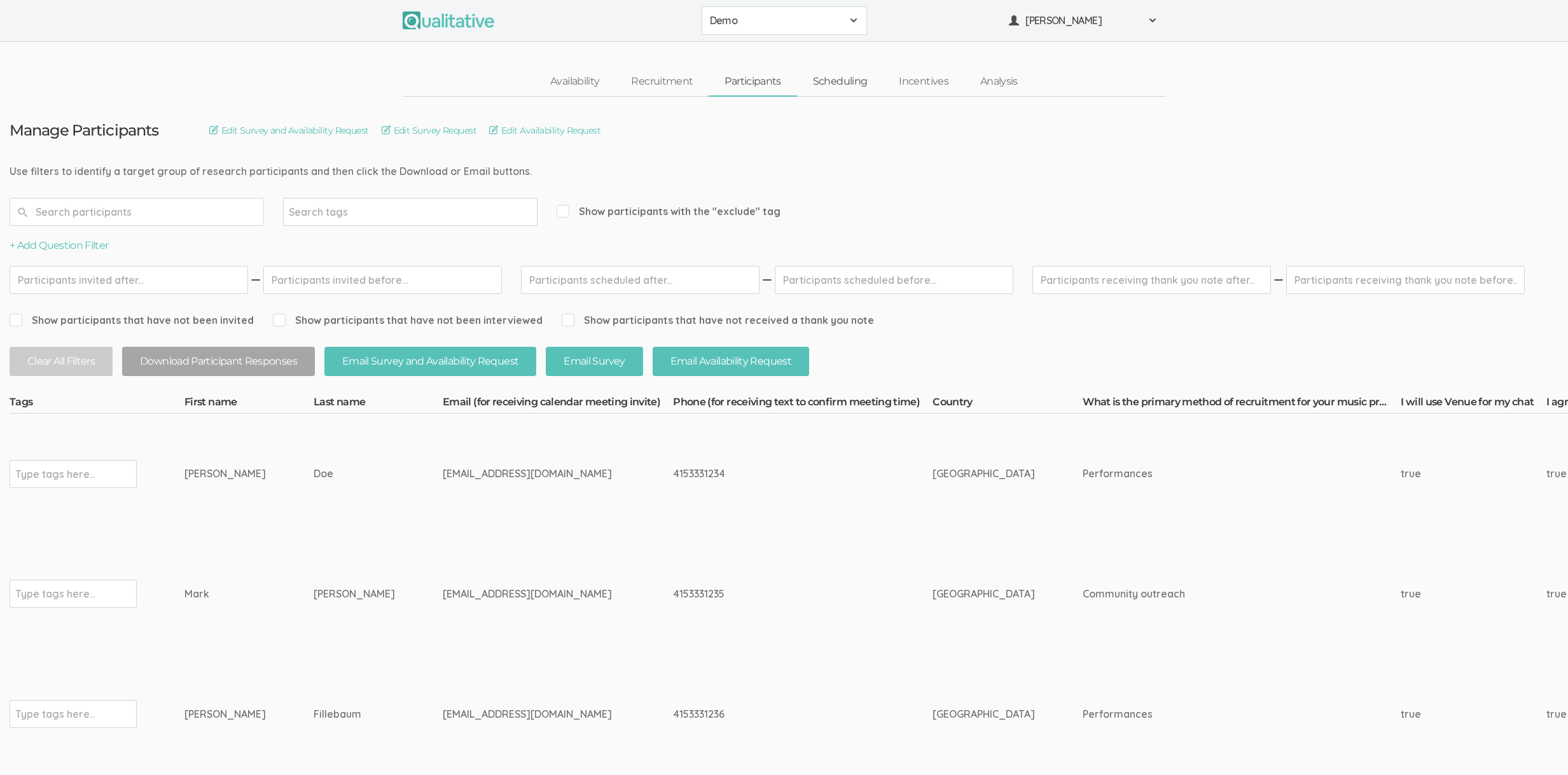
click at [851, 85] on link "Scheduling" at bounding box center [840, 82] width 87 height 28
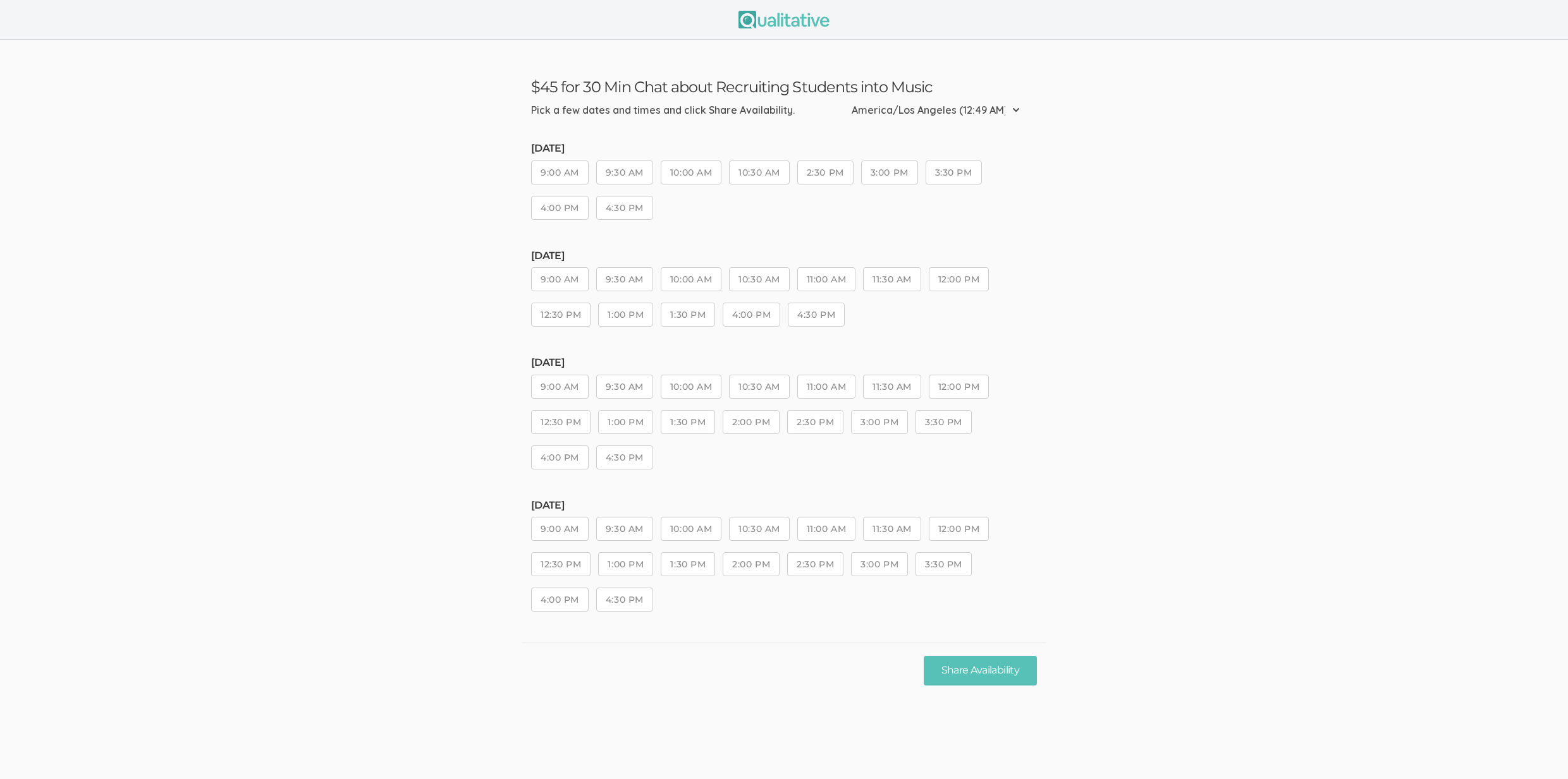
click at [566, 172] on button "9:00 AM" at bounding box center [560, 172] width 57 height 24
click at [639, 173] on button "9:30 AM" at bounding box center [624, 172] width 57 height 24
click at [548, 291] on div "[DATE] 9:00 AM 9:30 AM 10:00 AM 10:30 AM 11:00 AM 11:30 AM 12:00 PM 12:30 PM 1:…" at bounding box center [784, 295] width 506 height 89
click at [573, 279] on button "9:00 AM" at bounding box center [560, 278] width 57 height 24
click at [641, 281] on button "9:30 AM" at bounding box center [624, 278] width 57 height 24
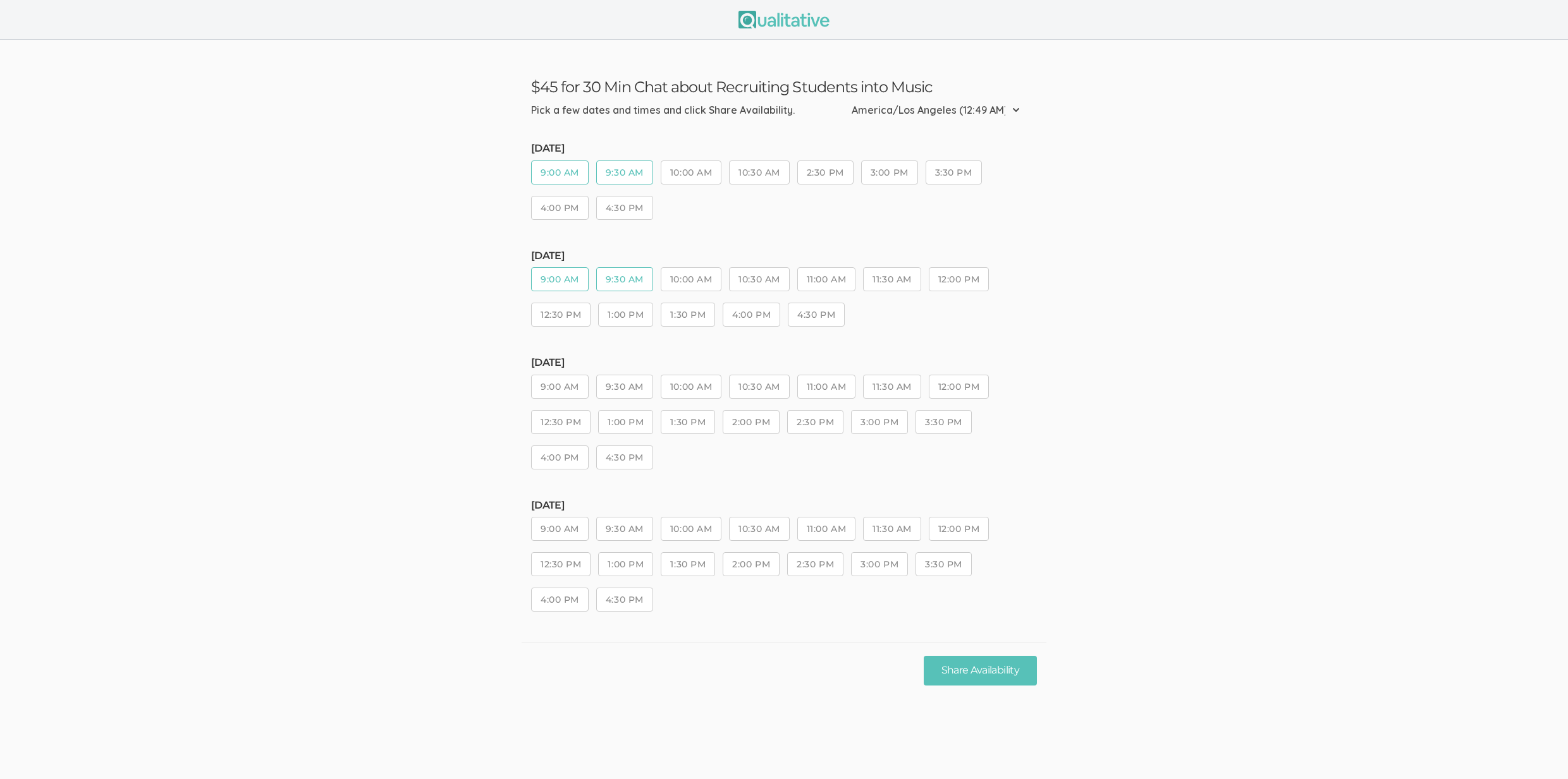
click at [554, 397] on button "9:00 AM" at bounding box center [560, 386] width 57 height 24
click at [650, 387] on button "9:30 AM" at bounding box center [624, 386] width 57 height 24
click at [554, 528] on button "9:00 AM" at bounding box center [560, 529] width 57 height 24
click at [624, 535] on button "9:30 AM" at bounding box center [624, 529] width 57 height 24
click at [562, 528] on button "9:00 AM" at bounding box center [560, 529] width 57 height 24
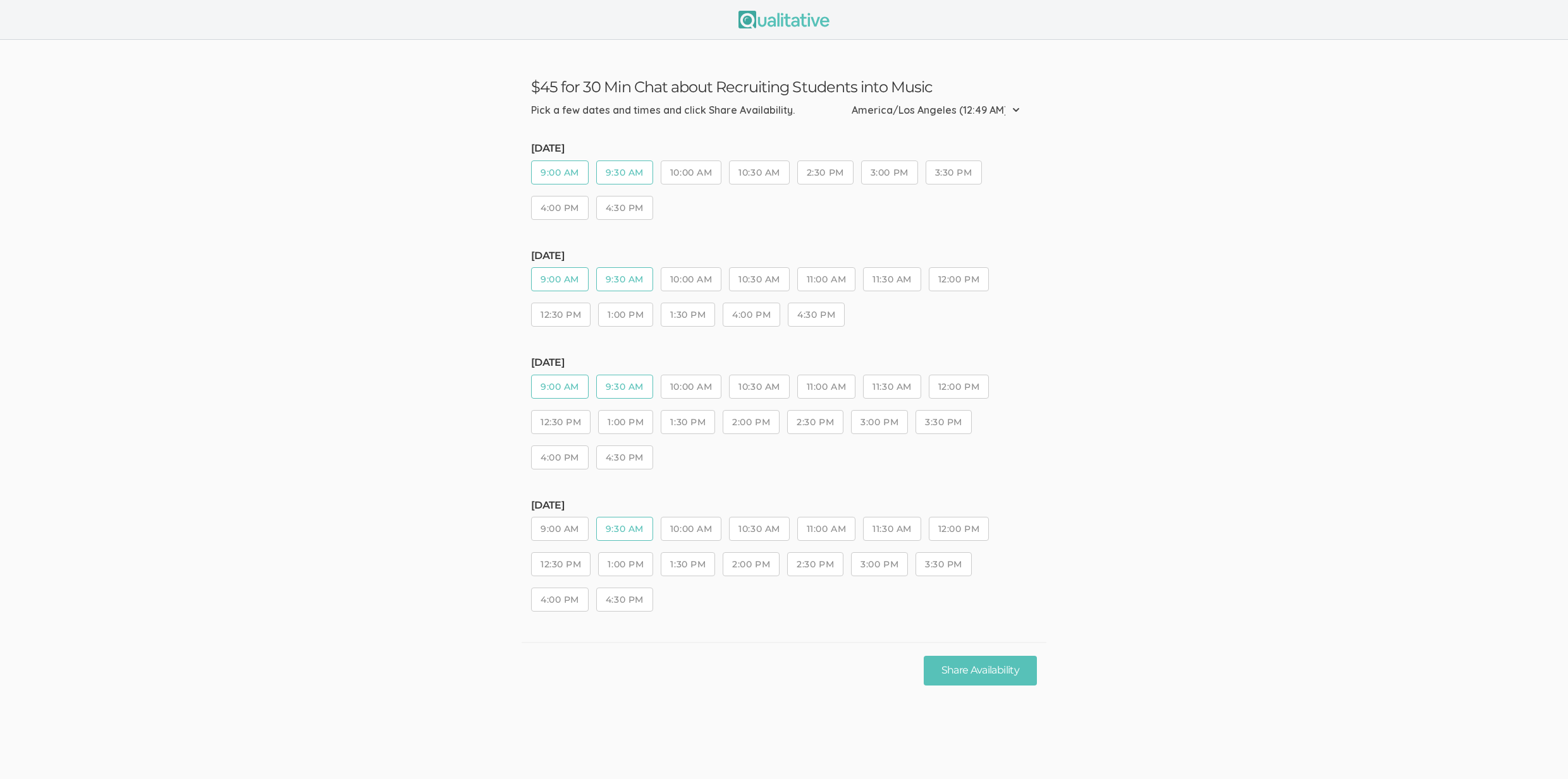
click at [631, 532] on button "9:30 AM" at bounding box center [624, 529] width 57 height 24
drag, startPoint x: 760, startPoint y: 386, endPoint x: 766, endPoint y: 369, distance: 18.0
click at [760, 386] on button "10:30 AM" at bounding box center [759, 386] width 60 height 24
click at [765, 274] on button "10:30 AM" at bounding box center [759, 278] width 60 height 24
click at [773, 175] on button "10:30 AM" at bounding box center [759, 172] width 60 height 24
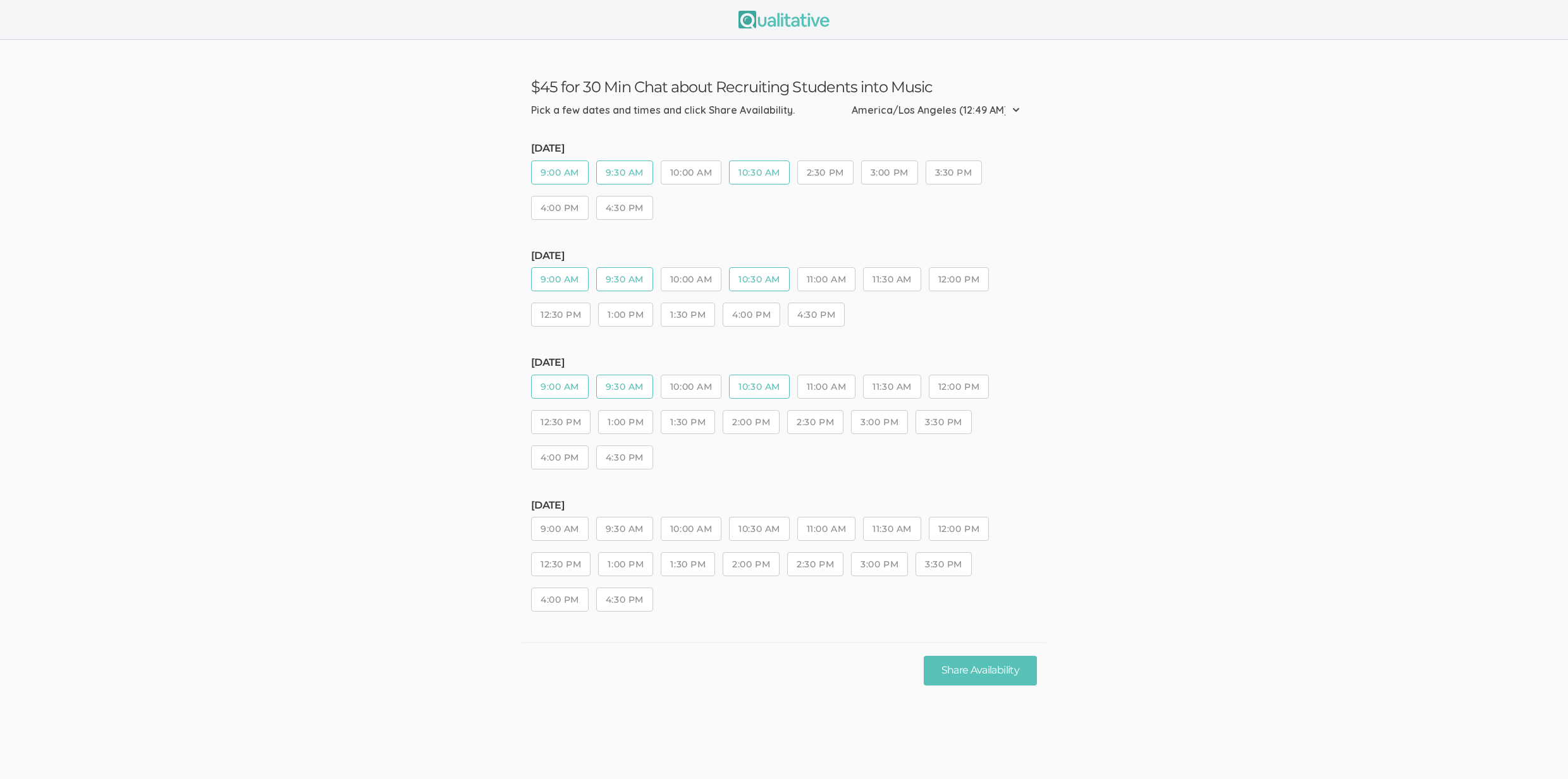
click at [834, 278] on button "11:00 AM" at bounding box center [826, 278] width 58 height 24
click at [966, 667] on button "Share Availability" at bounding box center [980, 671] width 113 height 30
click at [566, 165] on button "9:00 AM" at bounding box center [560, 172] width 57 height 24
click at [624, 179] on button "9:30 AM" at bounding box center [624, 172] width 57 height 24
click at [579, 281] on button "9:00 AM" at bounding box center [560, 278] width 57 height 24
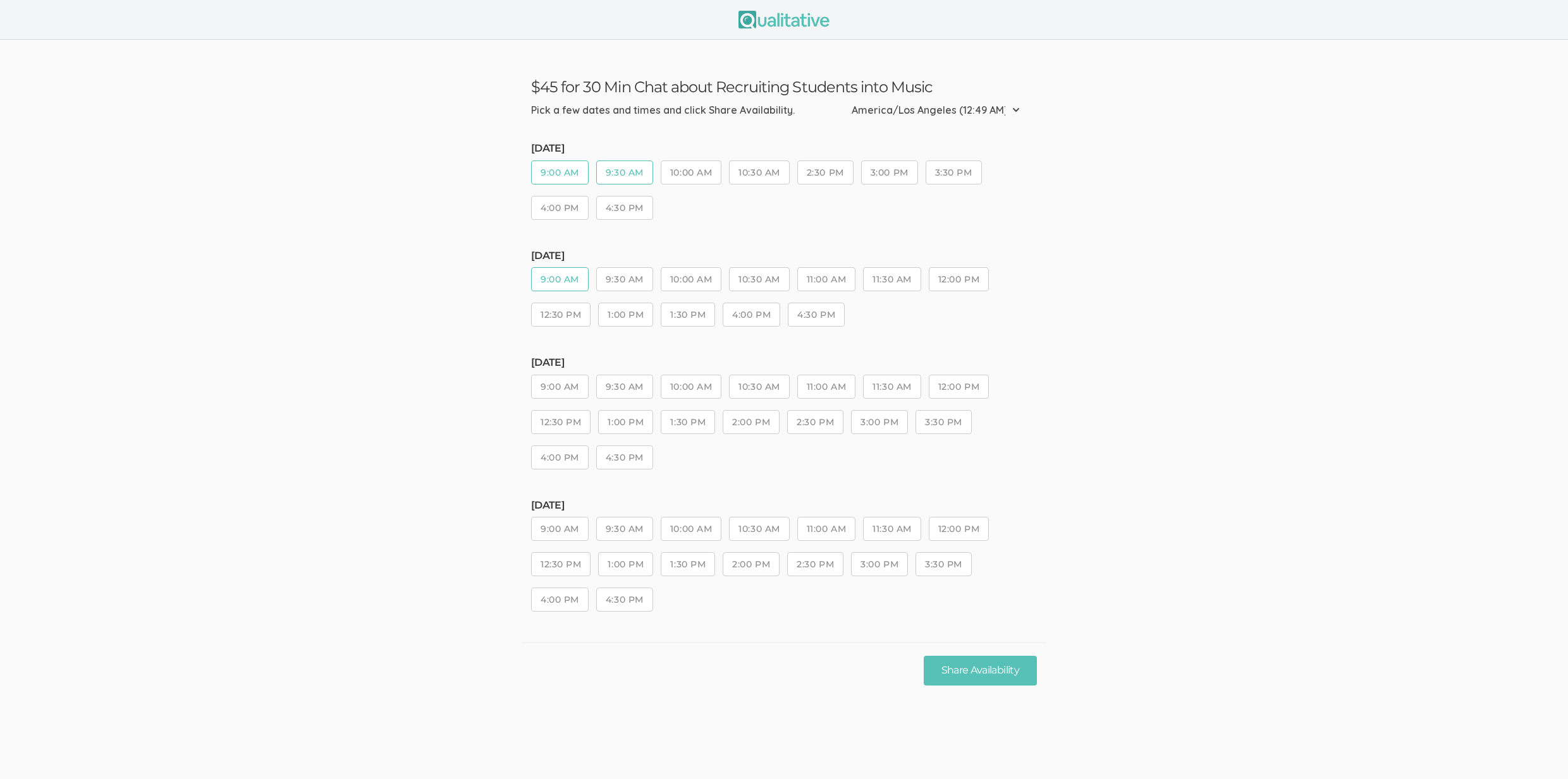
click at [628, 284] on button "9:30 AM" at bounding box center [624, 278] width 57 height 24
click at [558, 390] on button "9:00 AM" at bounding box center [560, 386] width 57 height 24
click at [615, 388] on button "9:30 AM" at bounding box center [624, 386] width 57 height 24
click at [768, 381] on button "10:30 AM" at bounding box center [759, 386] width 60 height 24
click at [887, 388] on button "11:30 AM" at bounding box center [892, 386] width 57 height 24
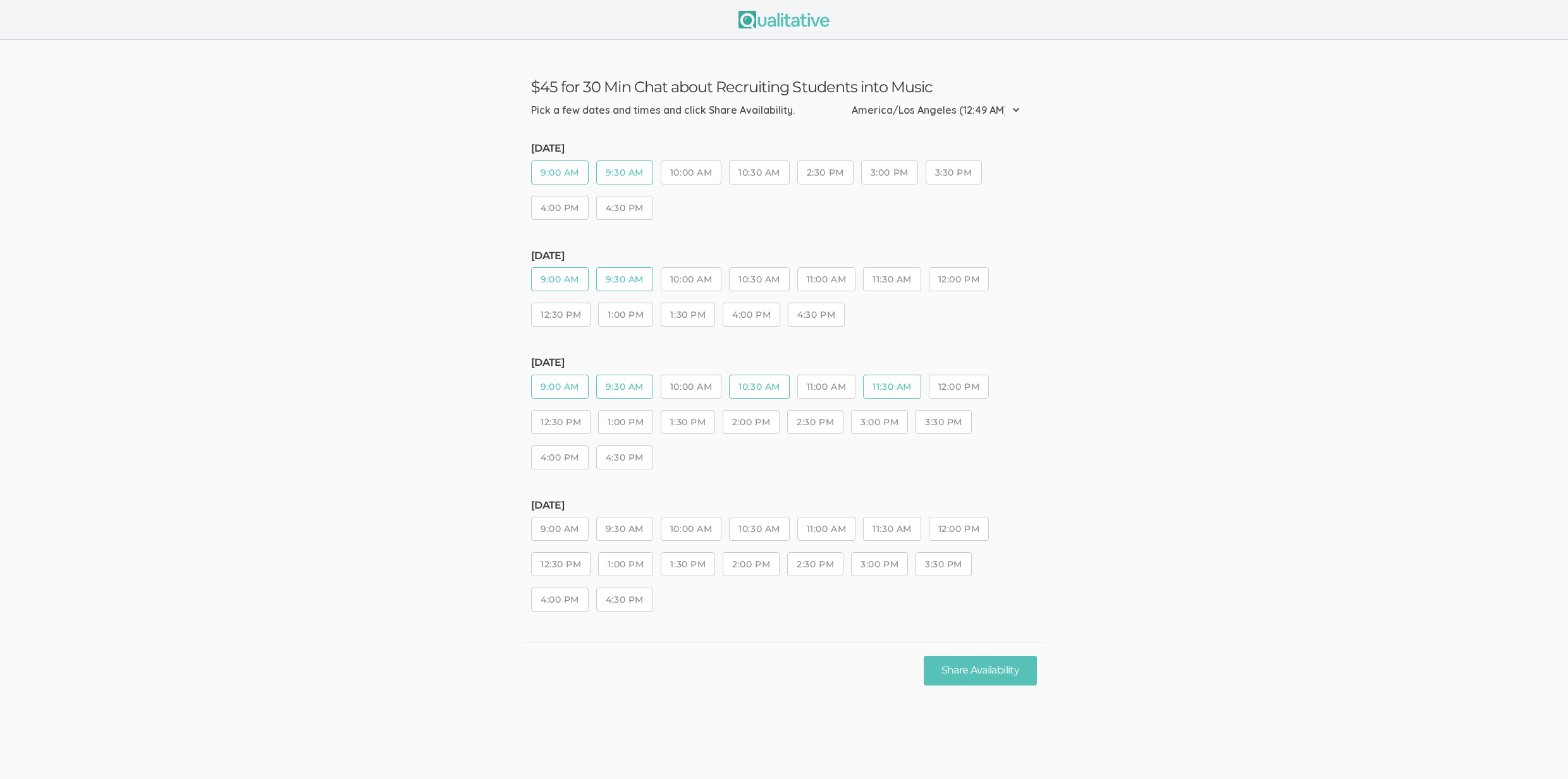
click at [758, 172] on button "10:30 AM" at bounding box center [759, 172] width 60 height 24
click at [963, 675] on button "Share Availability" at bounding box center [980, 671] width 113 height 30
